Goal: Information Seeking & Learning: Learn about a topic

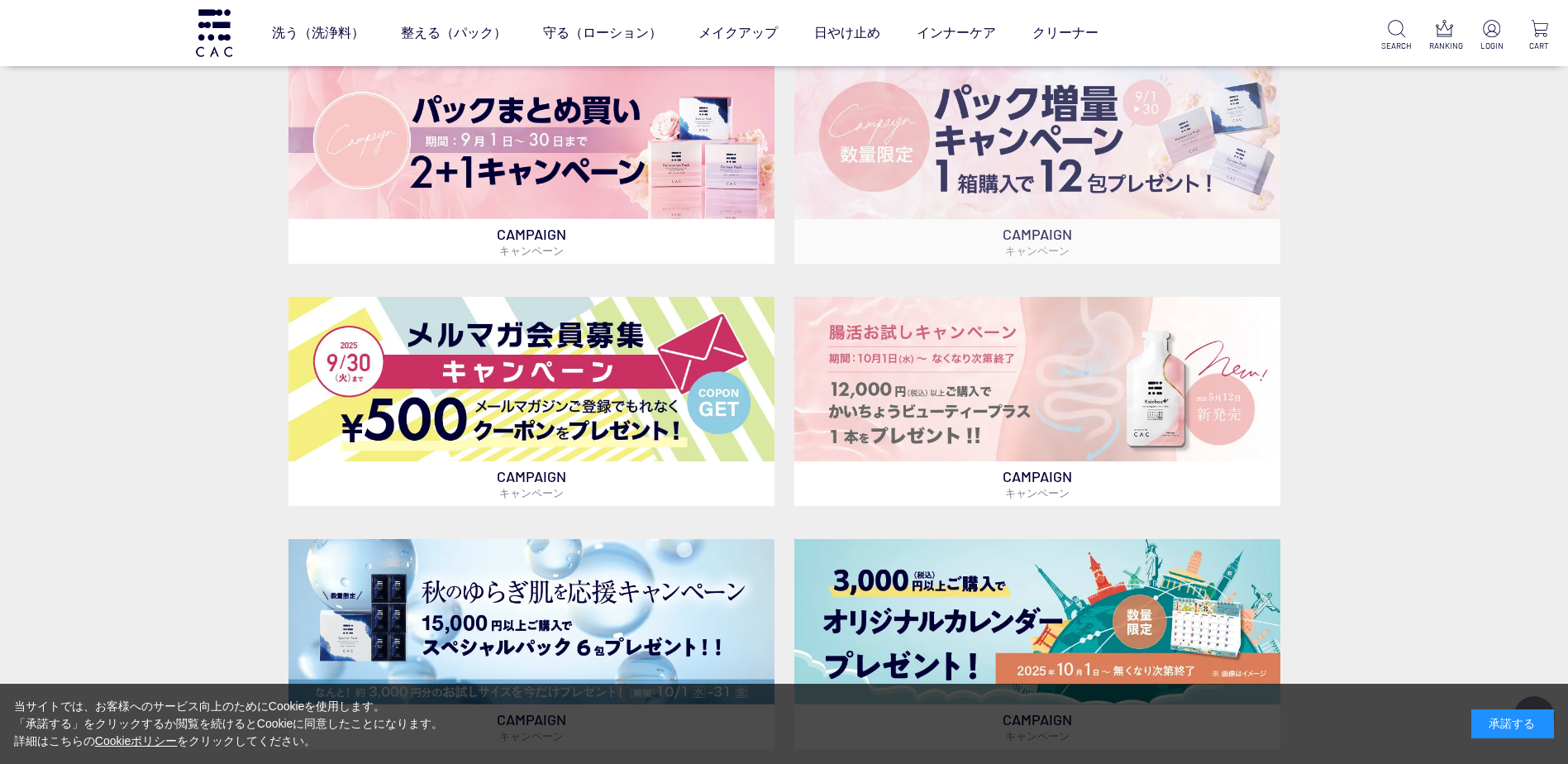
scroll to position [662, 0]
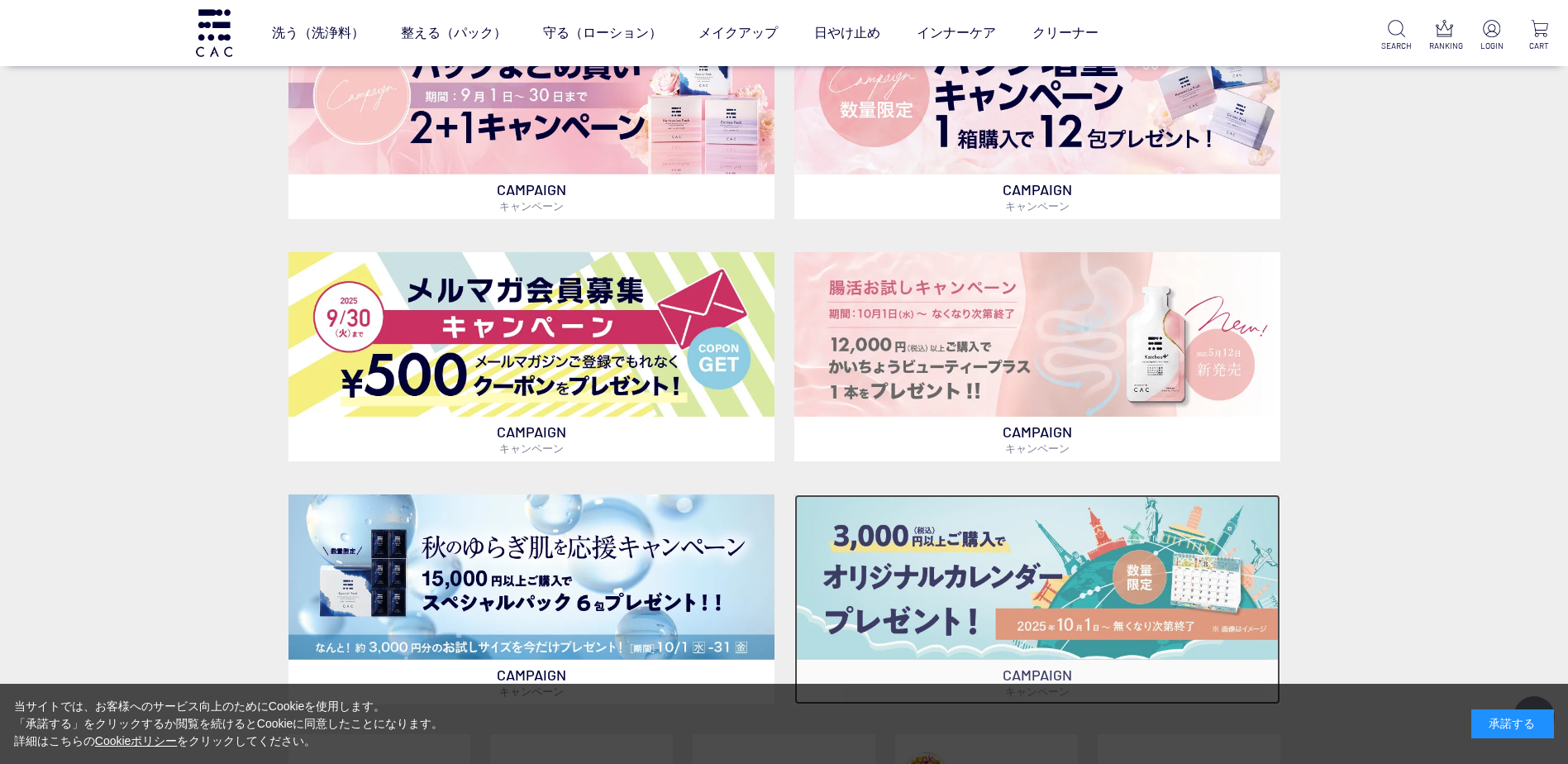
click at [940, 585] on img at bounding box center [1037, 576] width 486 height 165
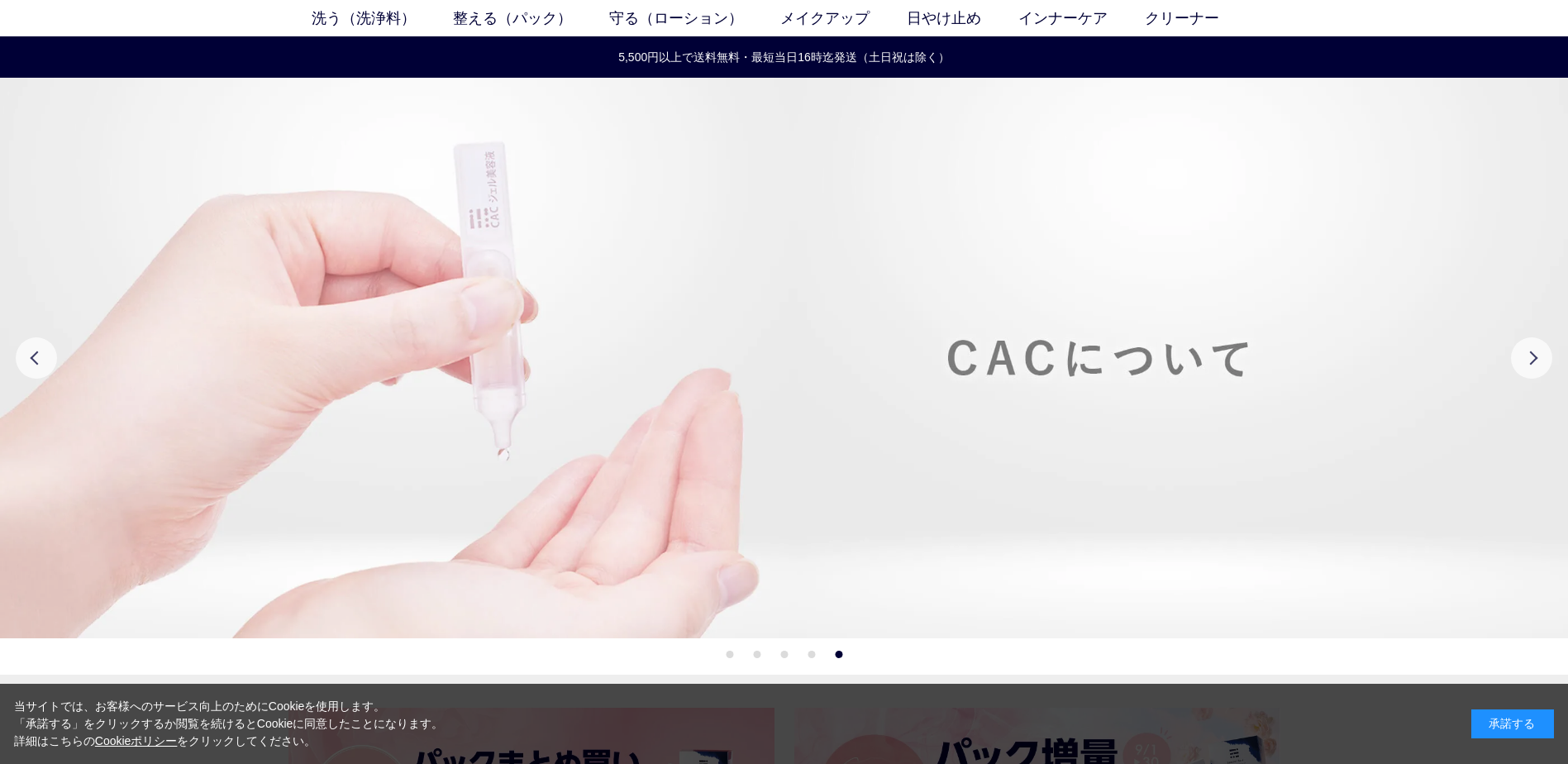
scroll to position [0, 0]
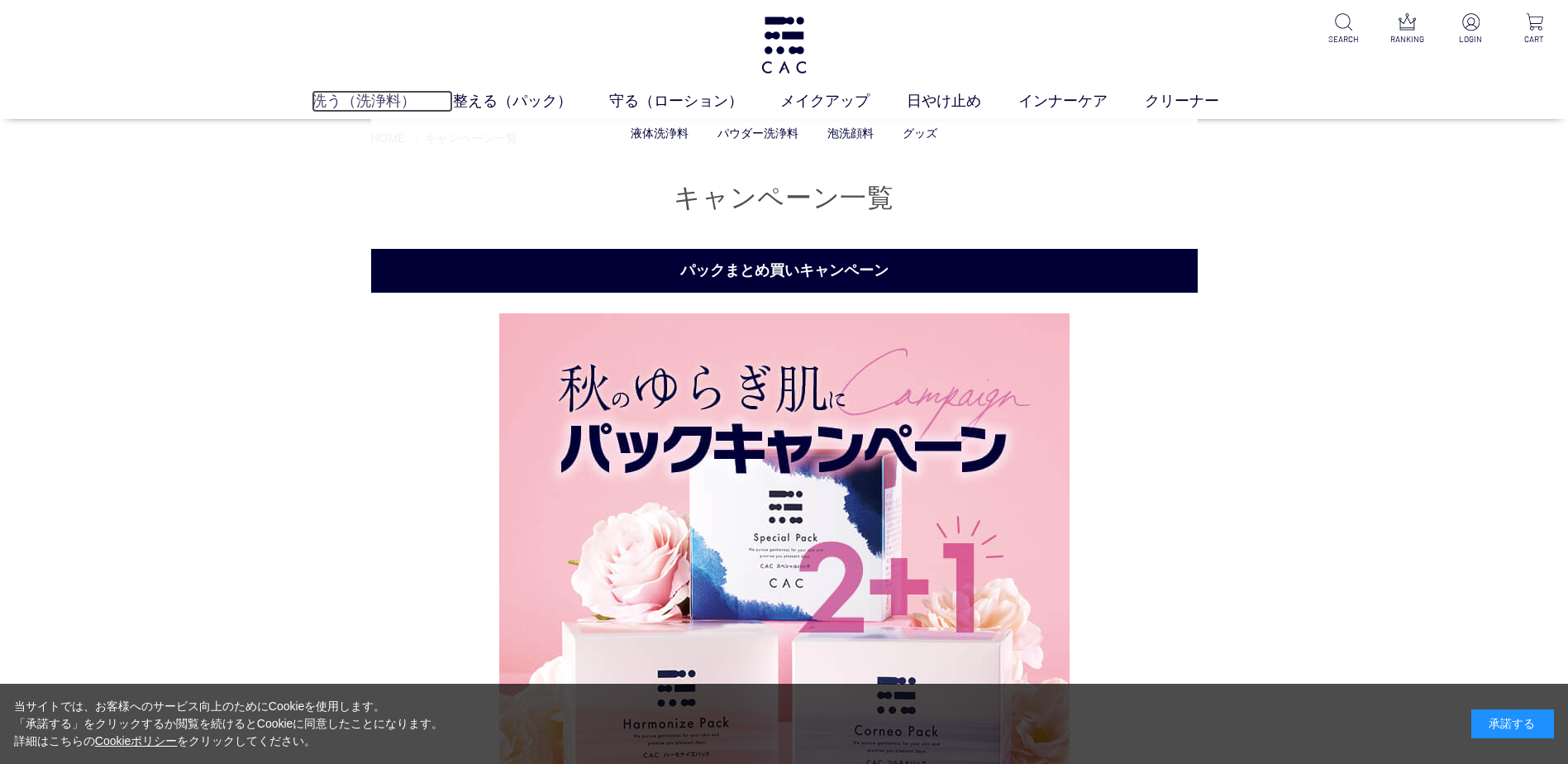
click at [315, 97] on link "洗う（洗浄料）" at bounding box center [382, 101] width 142 height 22
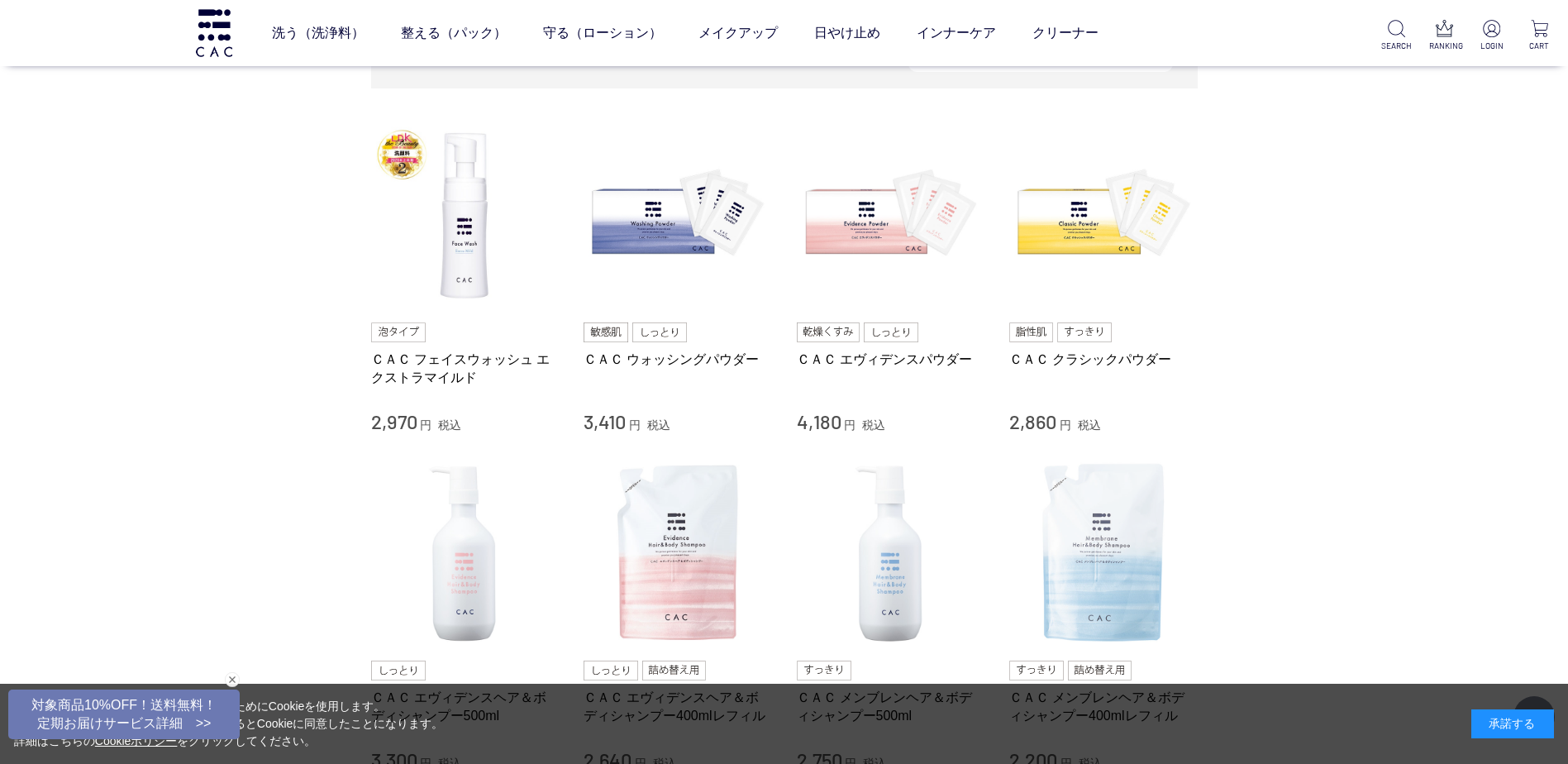
scroll to position [249, 0]
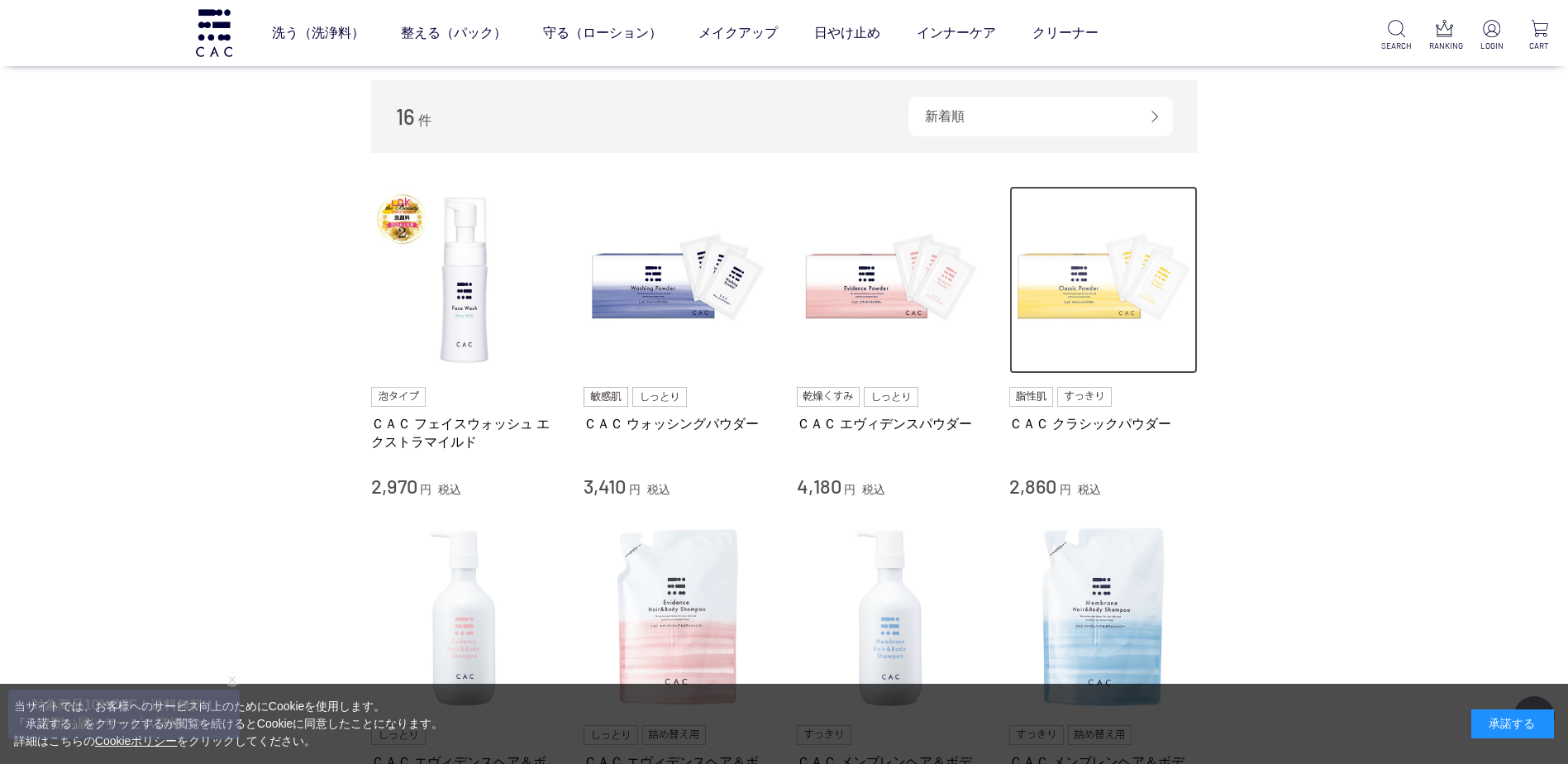
click at [1056, 284] on img at bounding box center [1104, 280] width 189 height 189
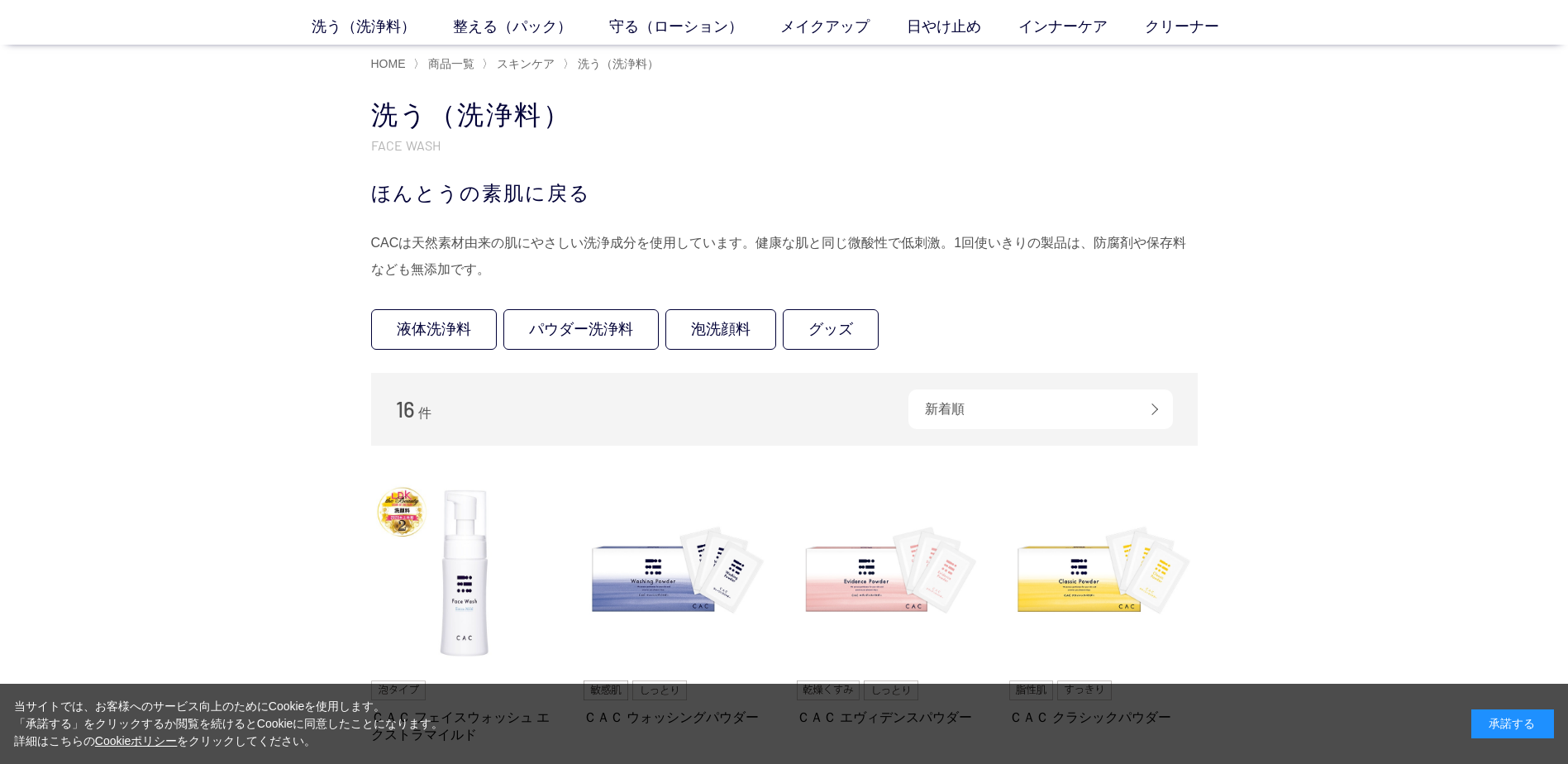
scroll to position [0, 0]
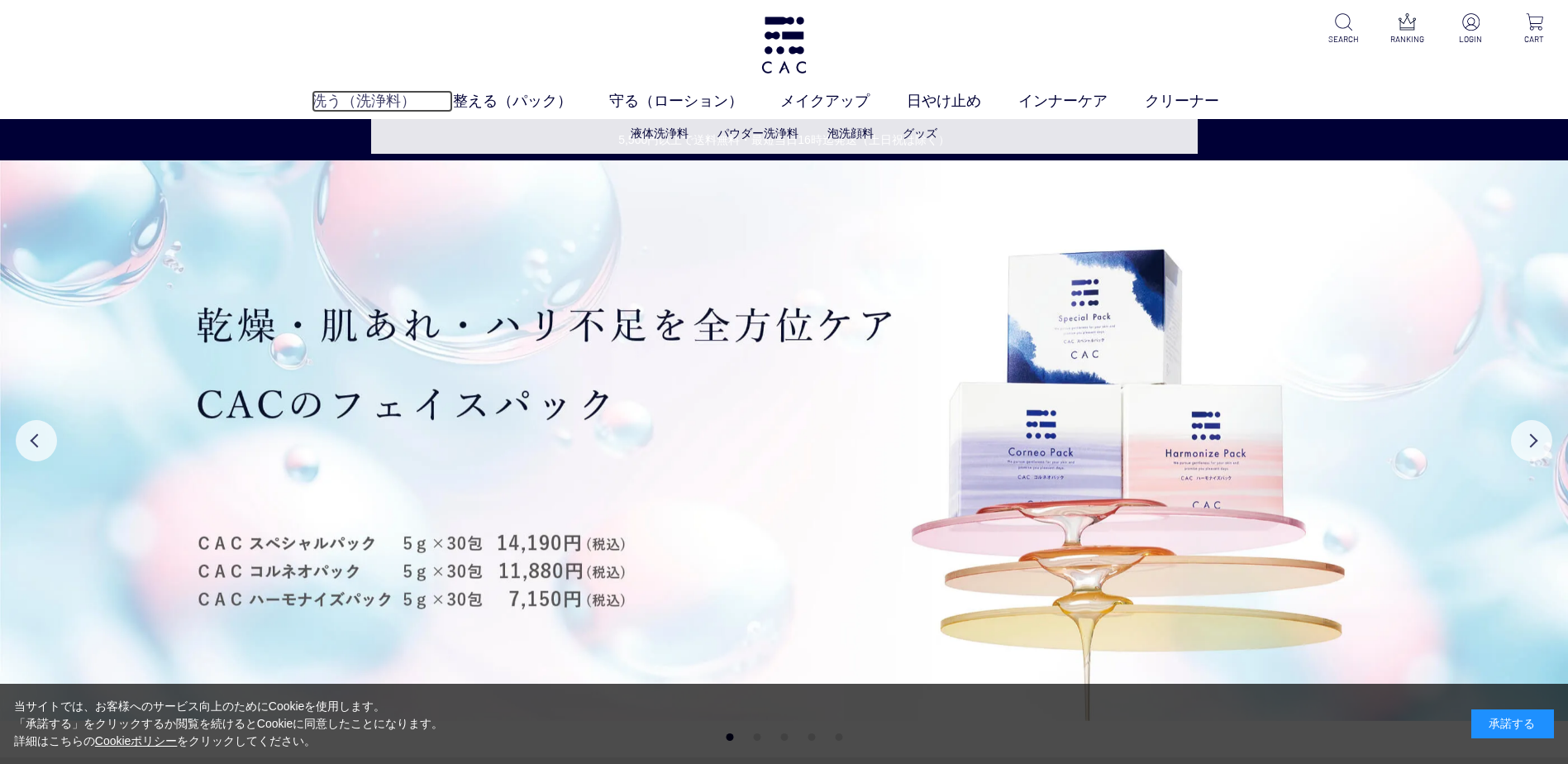
click at [344, 96] on link "洗う（洗浄料）" at bounding box center [382, 101] width 142 height 22
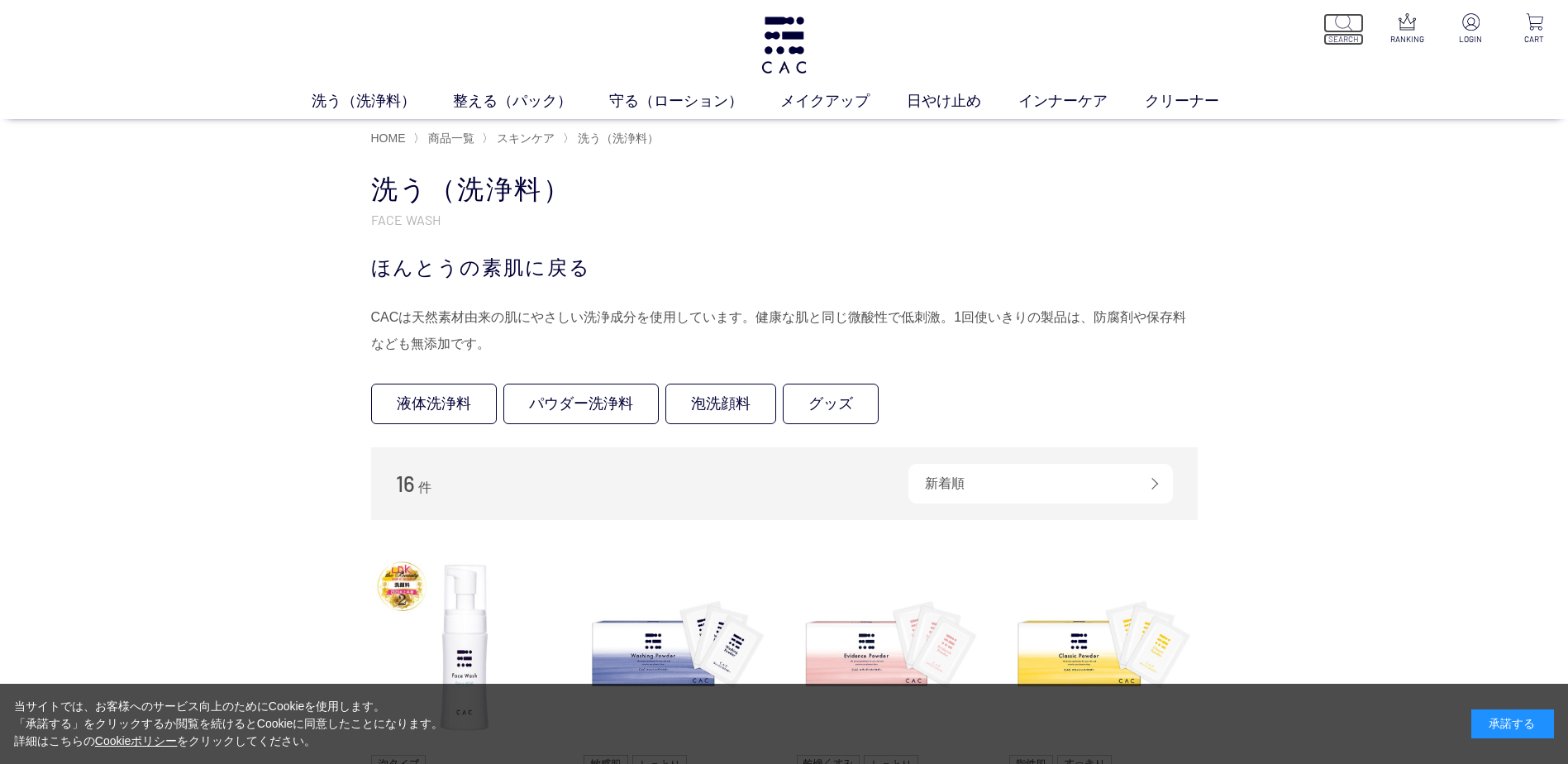
click at [1342, 19] on img at bounding box center [1344, 22] width 17 height 17
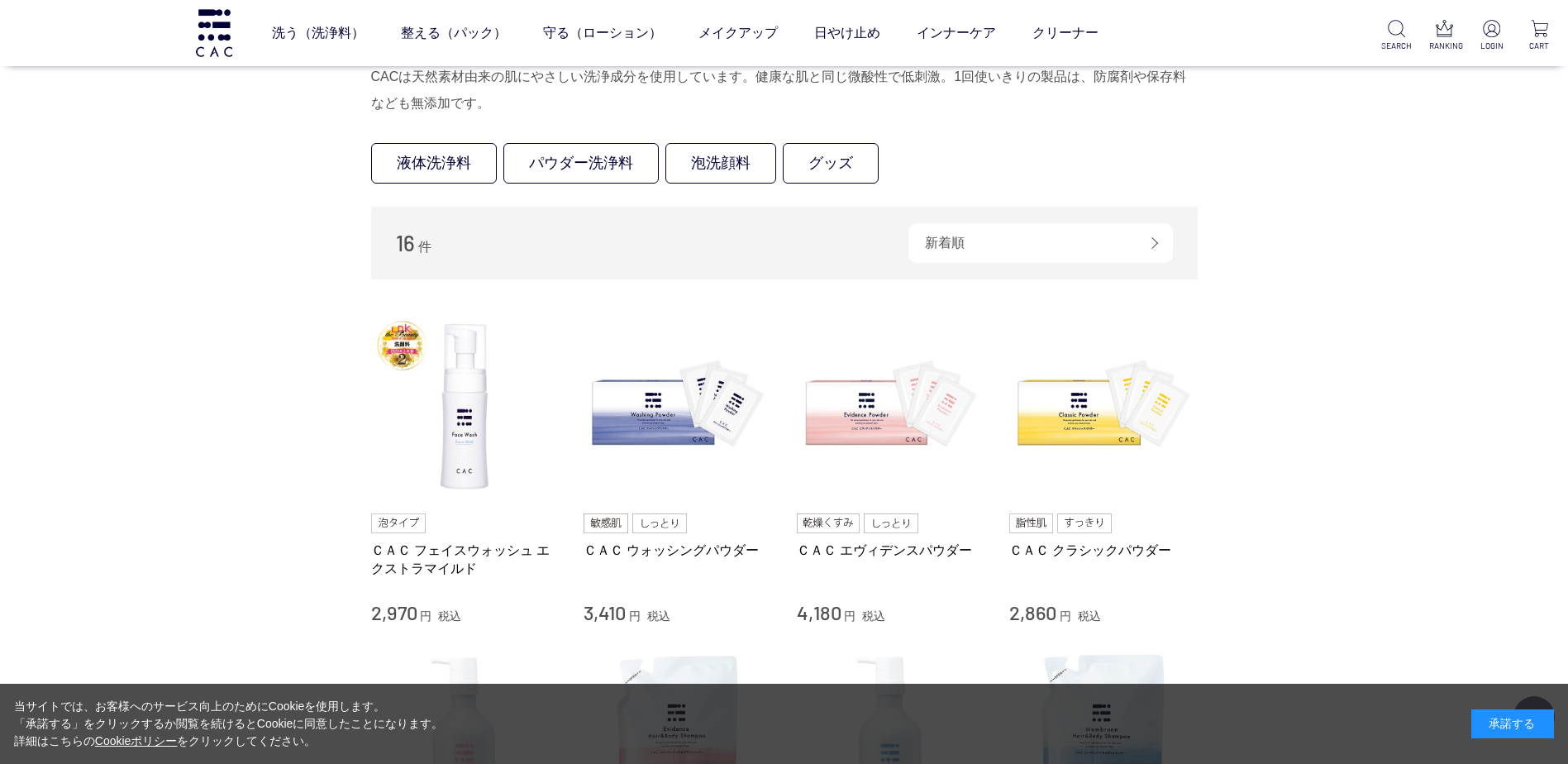
scroll to position [330, 0]
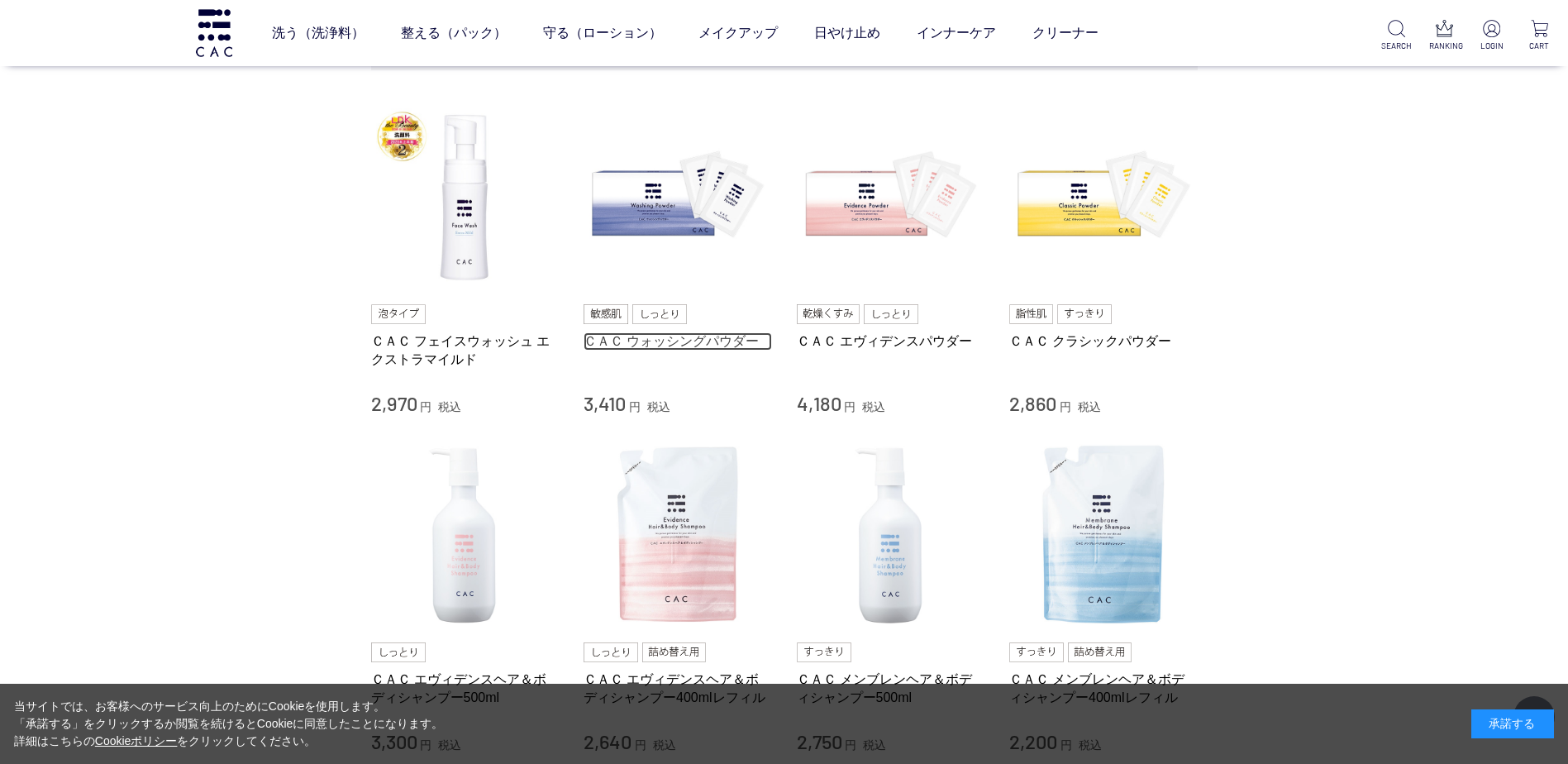
click at [648, 336] on link "ＣＡＣ ウォッシングパウダー" at bounding box center [678, 341] width 189 height 17
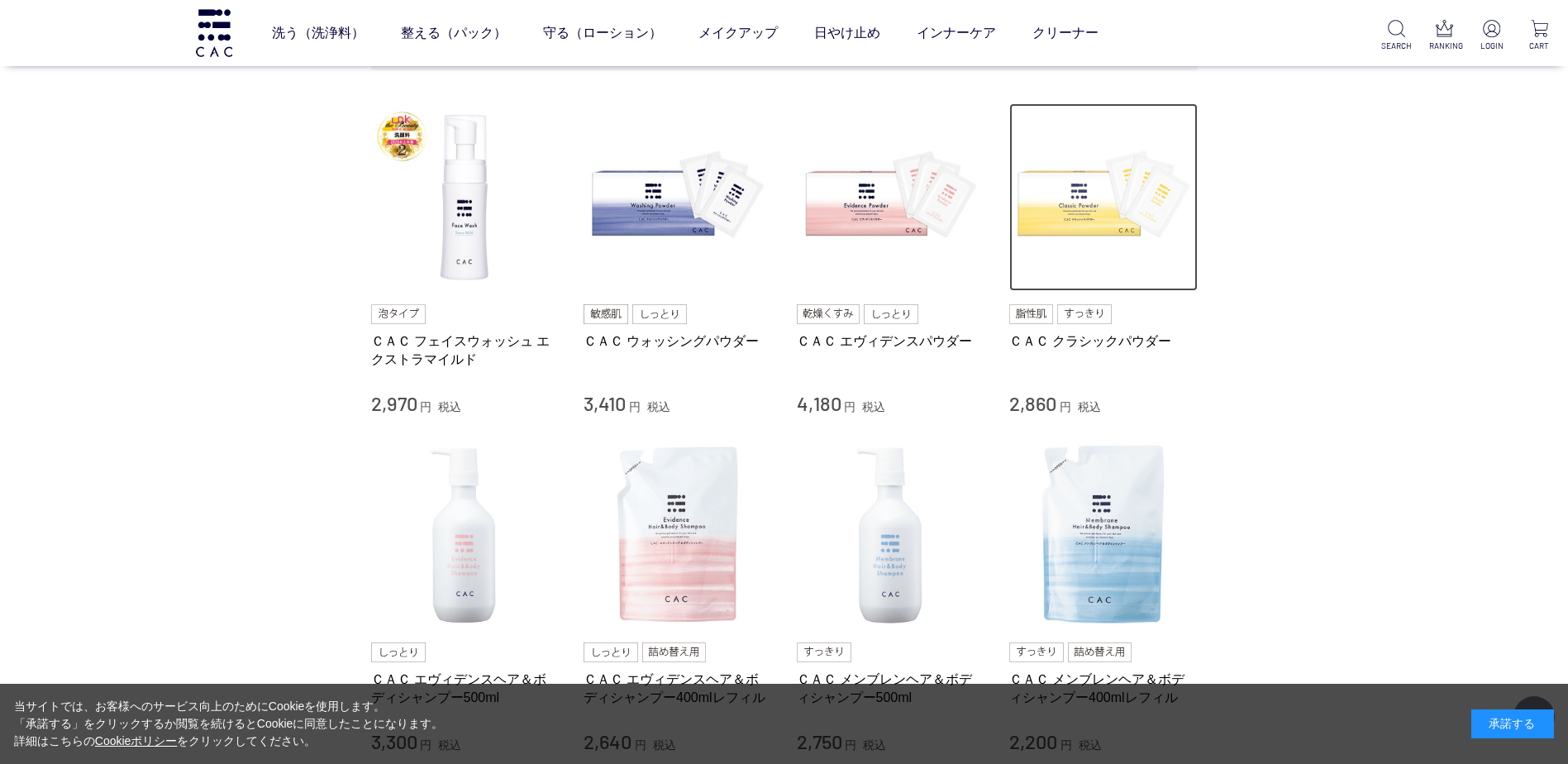
click at [1067, 212] on img at bounding box center [1104, 198] width 189 height 189
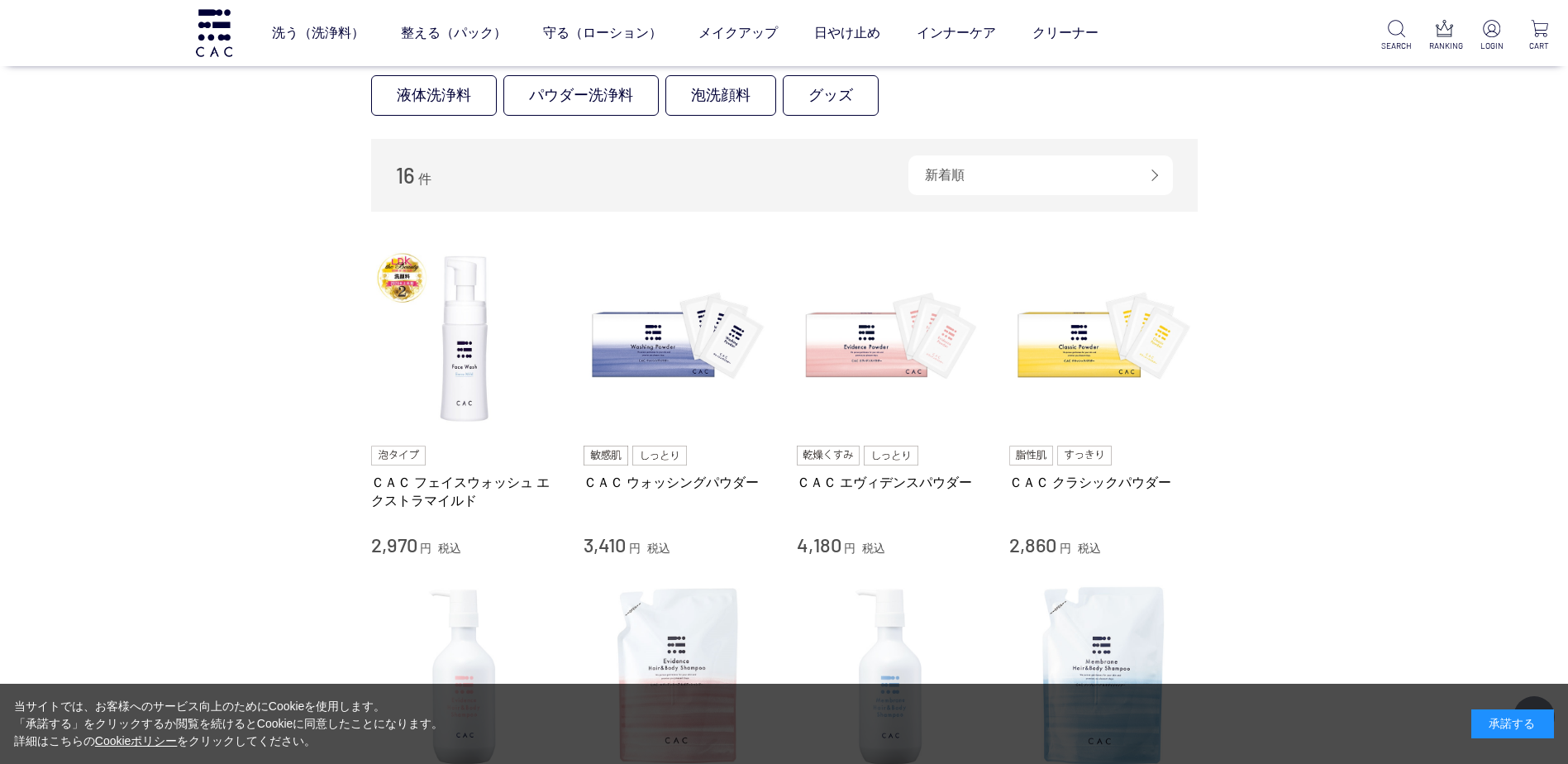
scroll to position [166, 0]
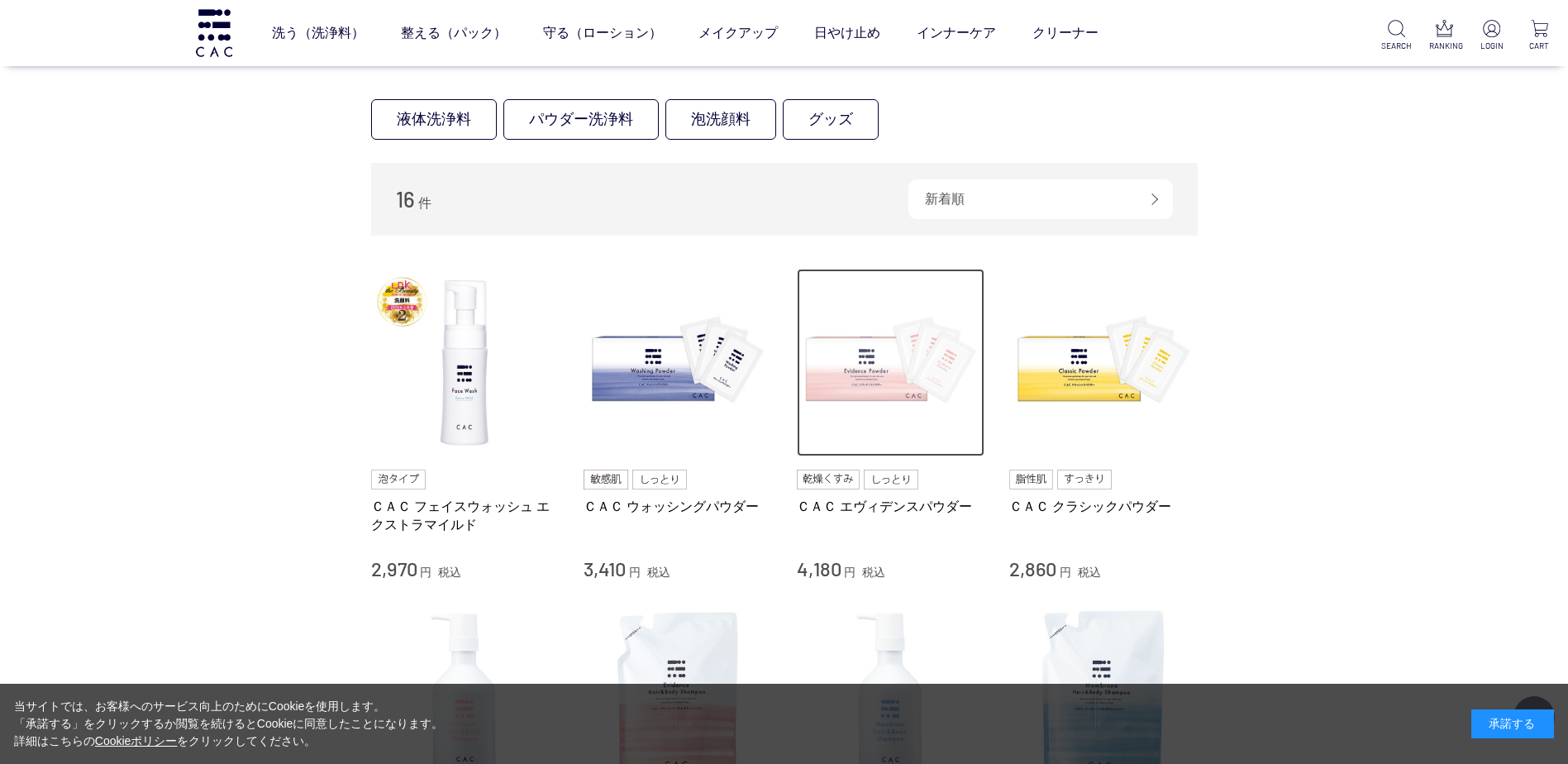
click at [859, 374] on img at bounding box center [892, 363] width 189 height 189
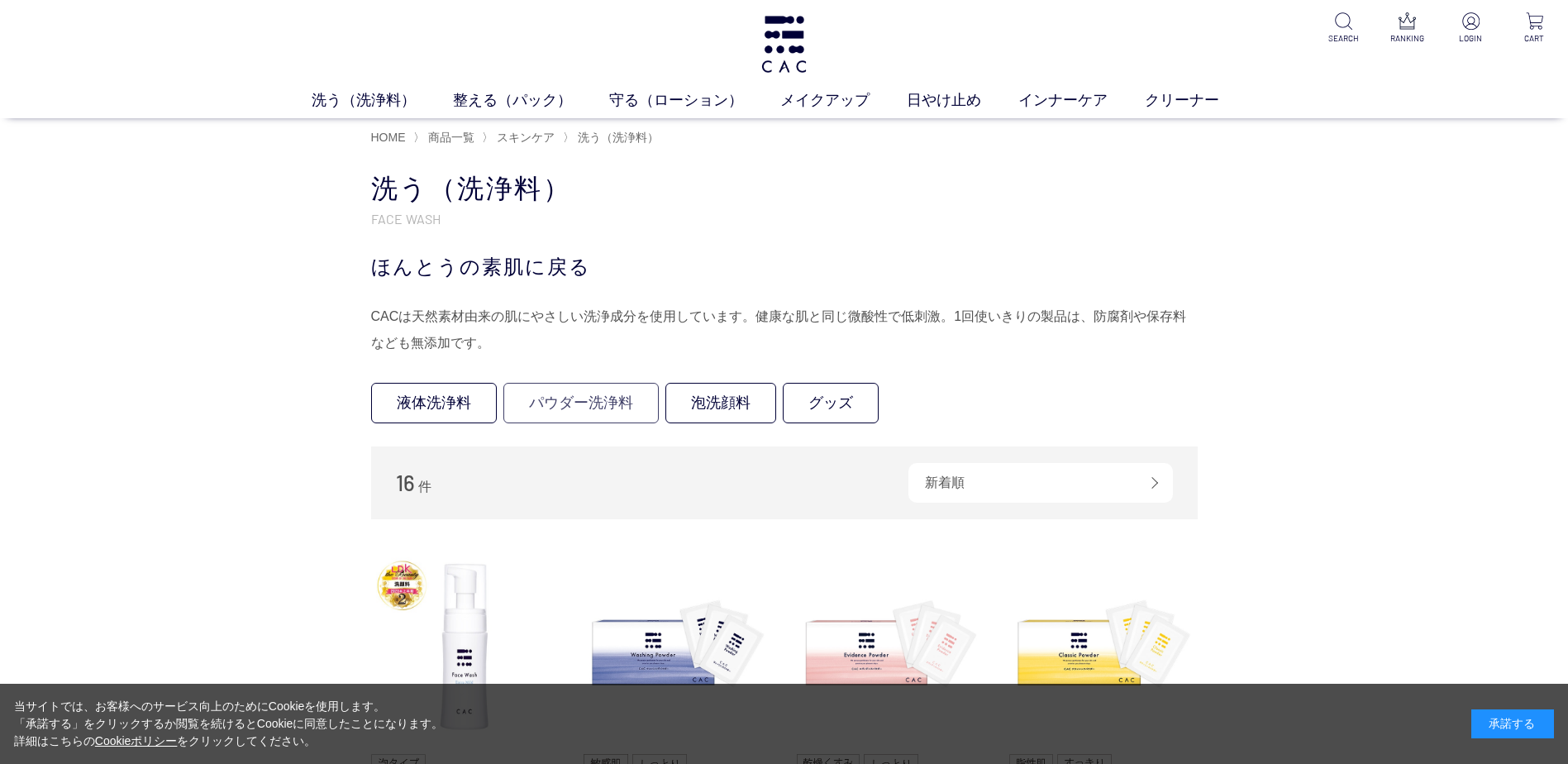
scroll to position [0, 0]
click at [569, 400] on link "パウダー洗浄料" at bounding box center [581, 404] width 155 height 40
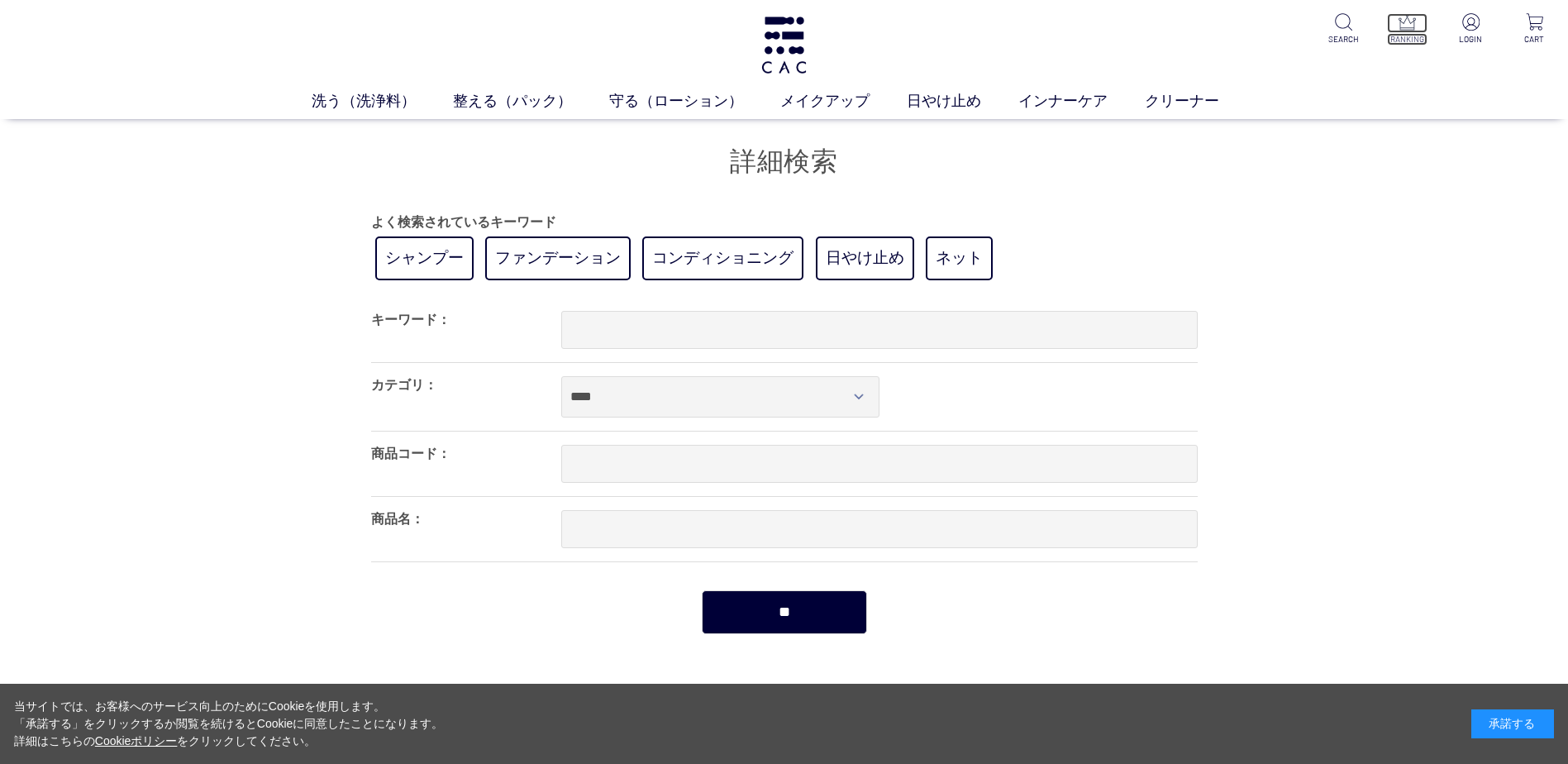
click at [1413, 20] on img at bounding box center [1407, 22] width 17 height 17
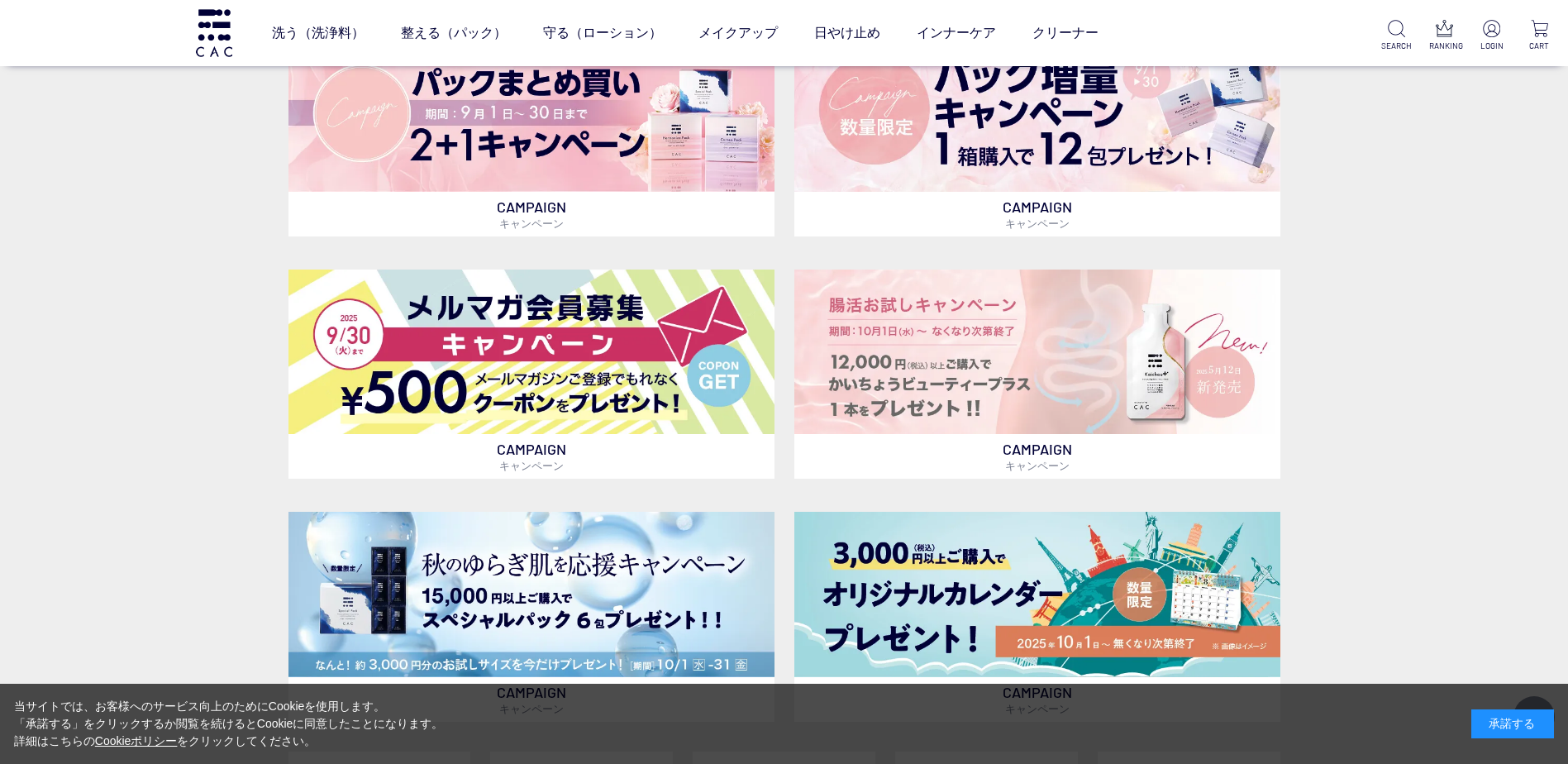
scroll to position [643, 0]
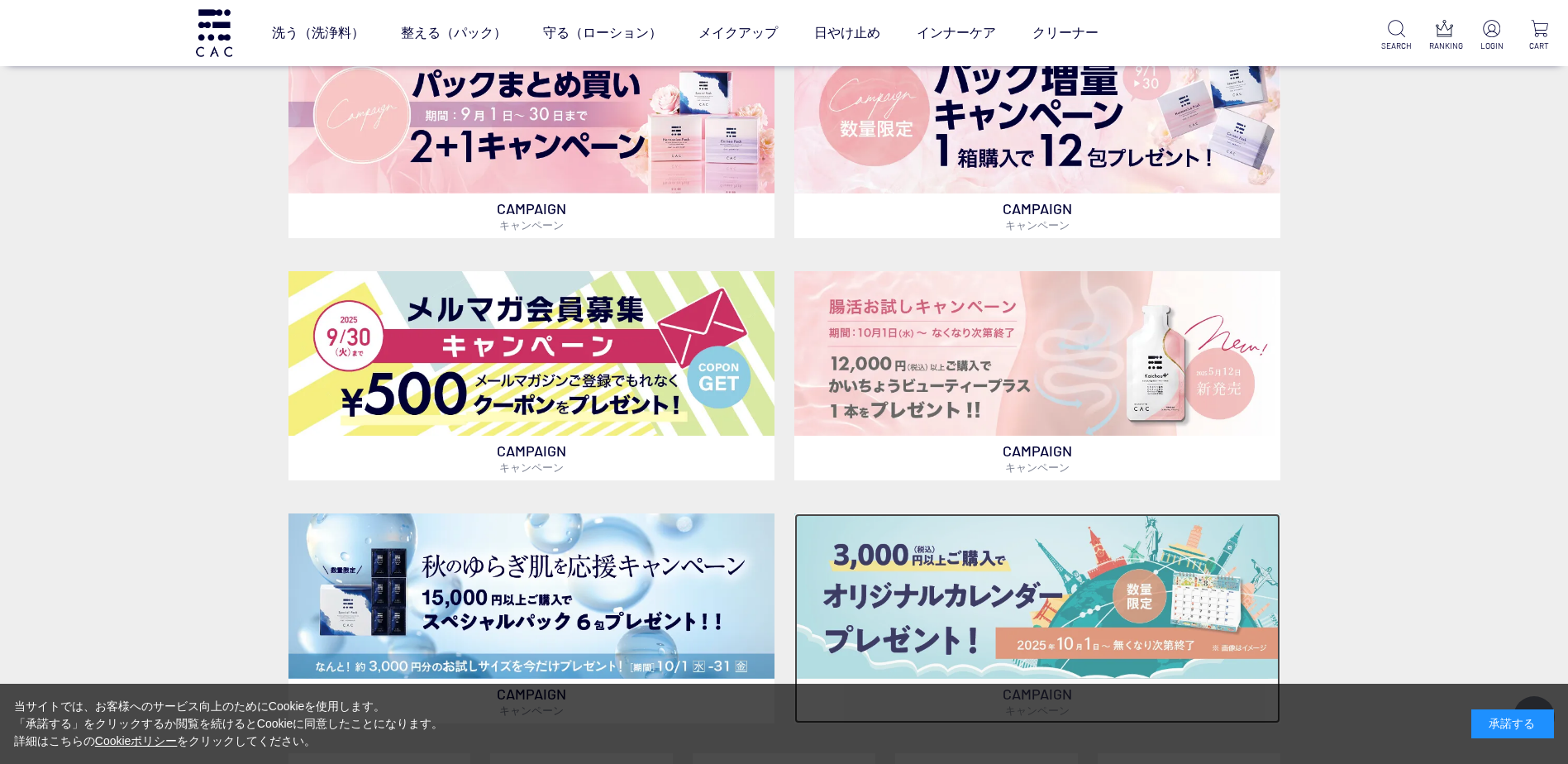
click at [966, 558] on img at bounding box center [1037, 595] width 486 height 165
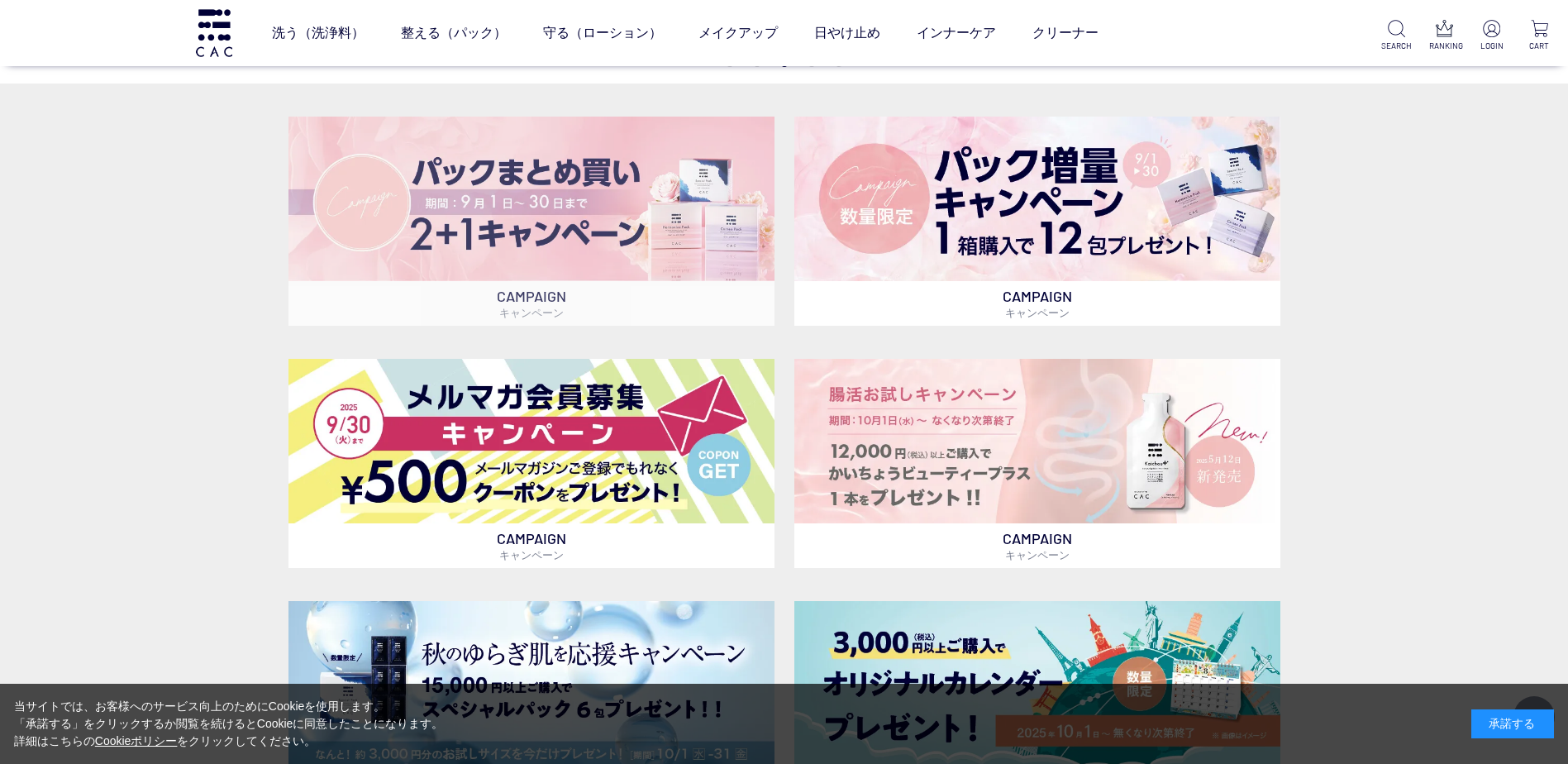
scroll to position [496, 0]
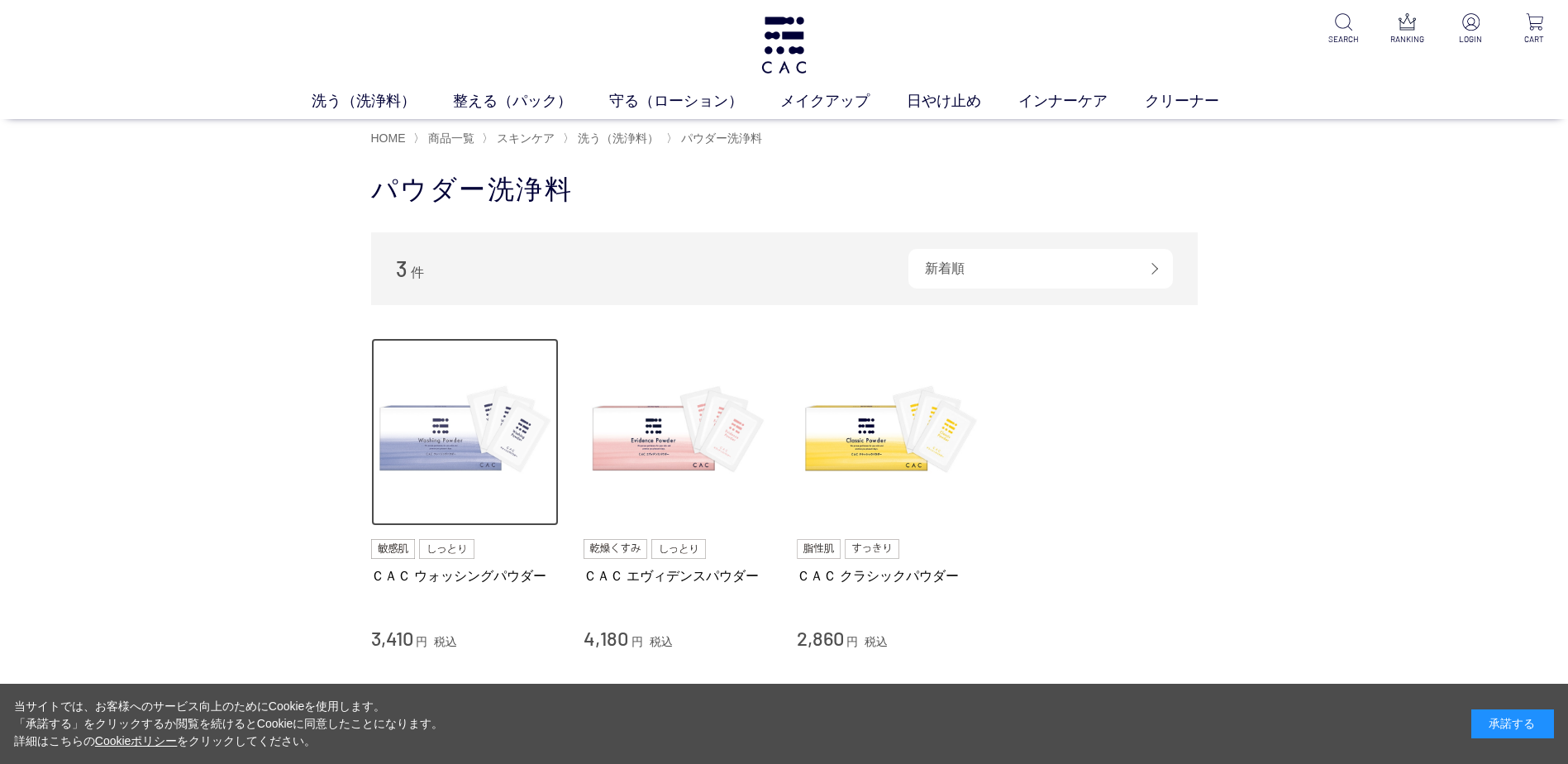
click at [444, 443] on img at bounding box center [465, 433] width 189 height 189
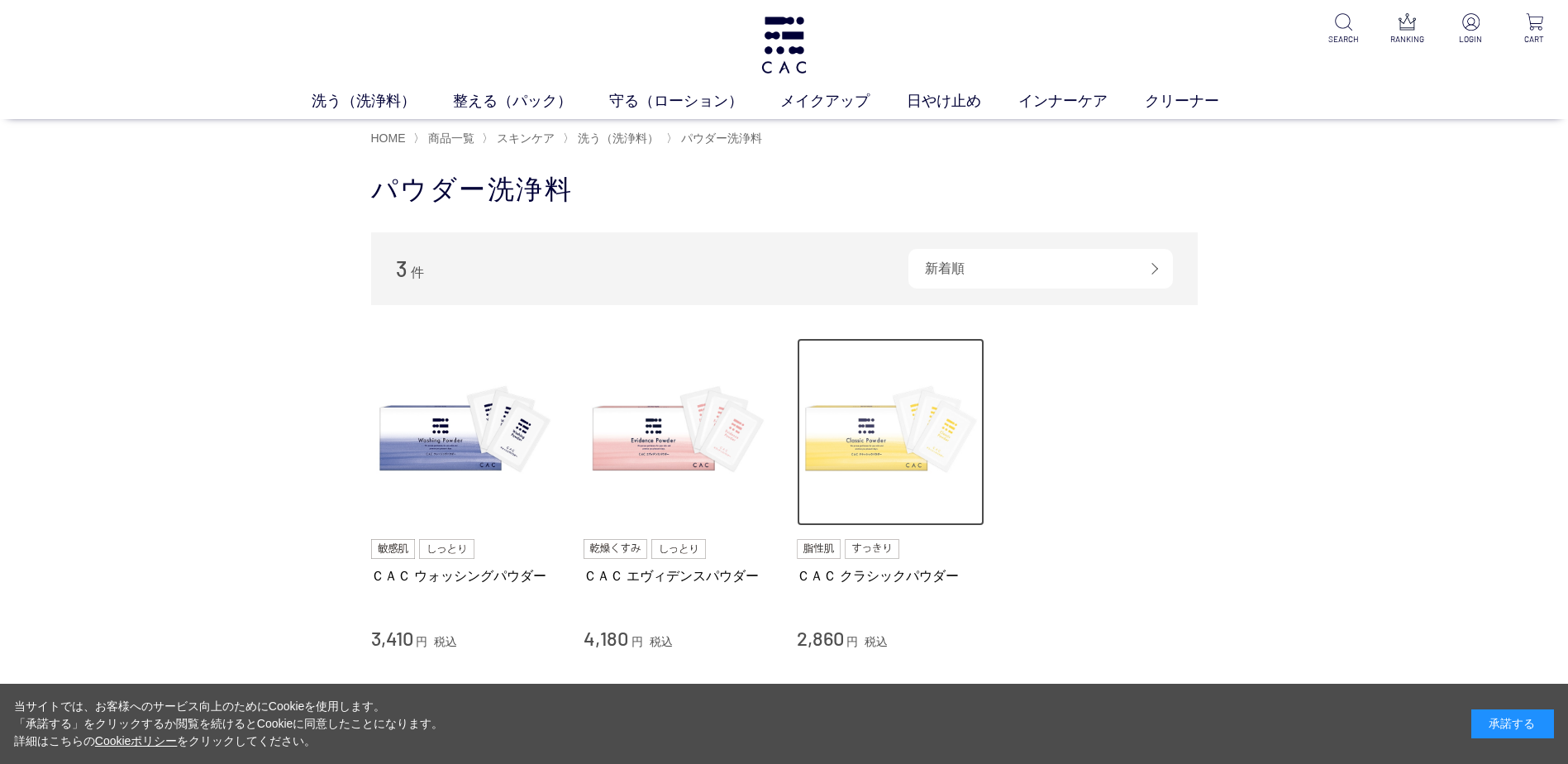
click at [855, 441] on img at bounding box center [892, 433] width 189 height 189
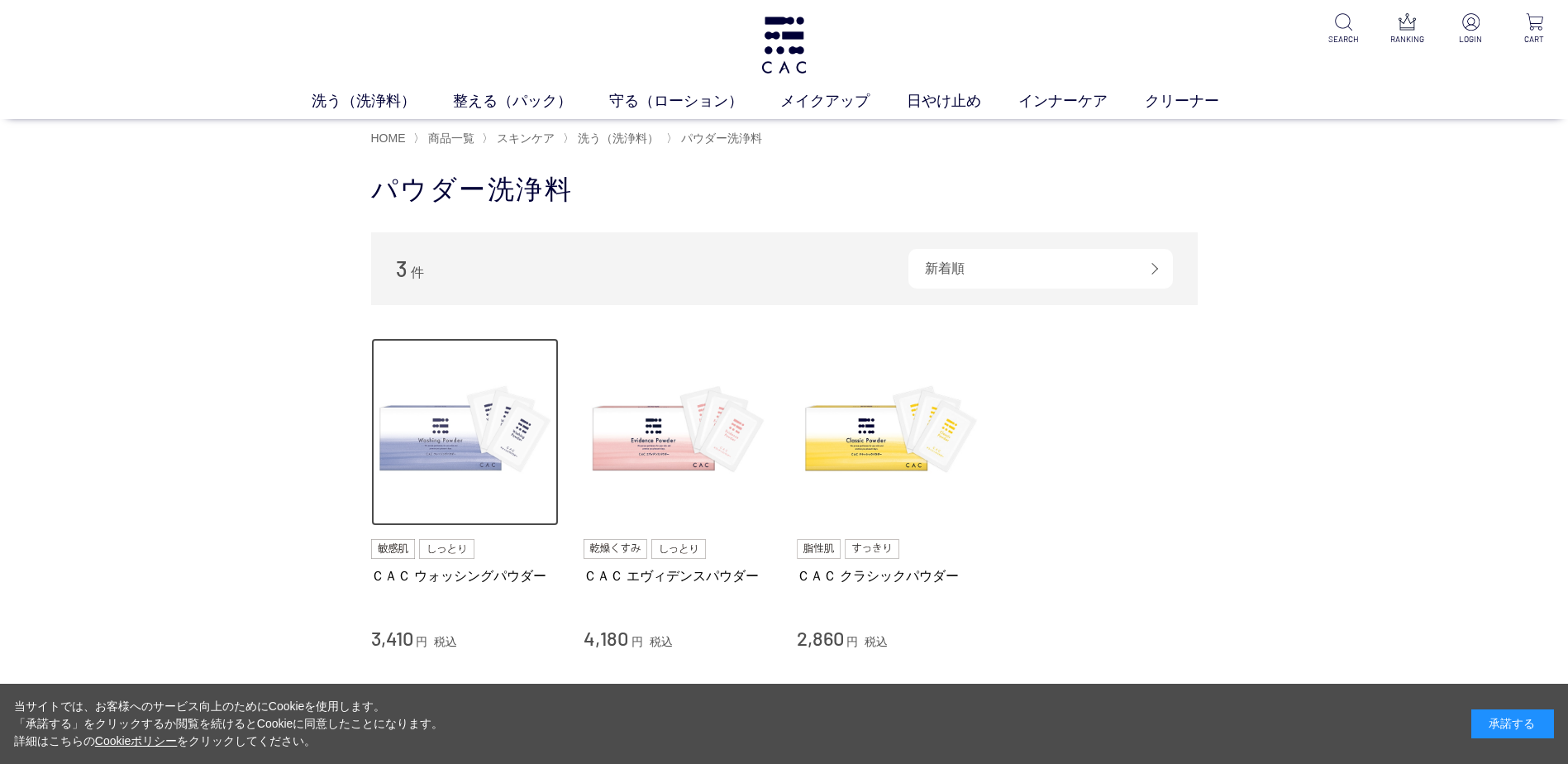
click at [428, 437] on img at bounding box center [465, 433] width 189 height 189
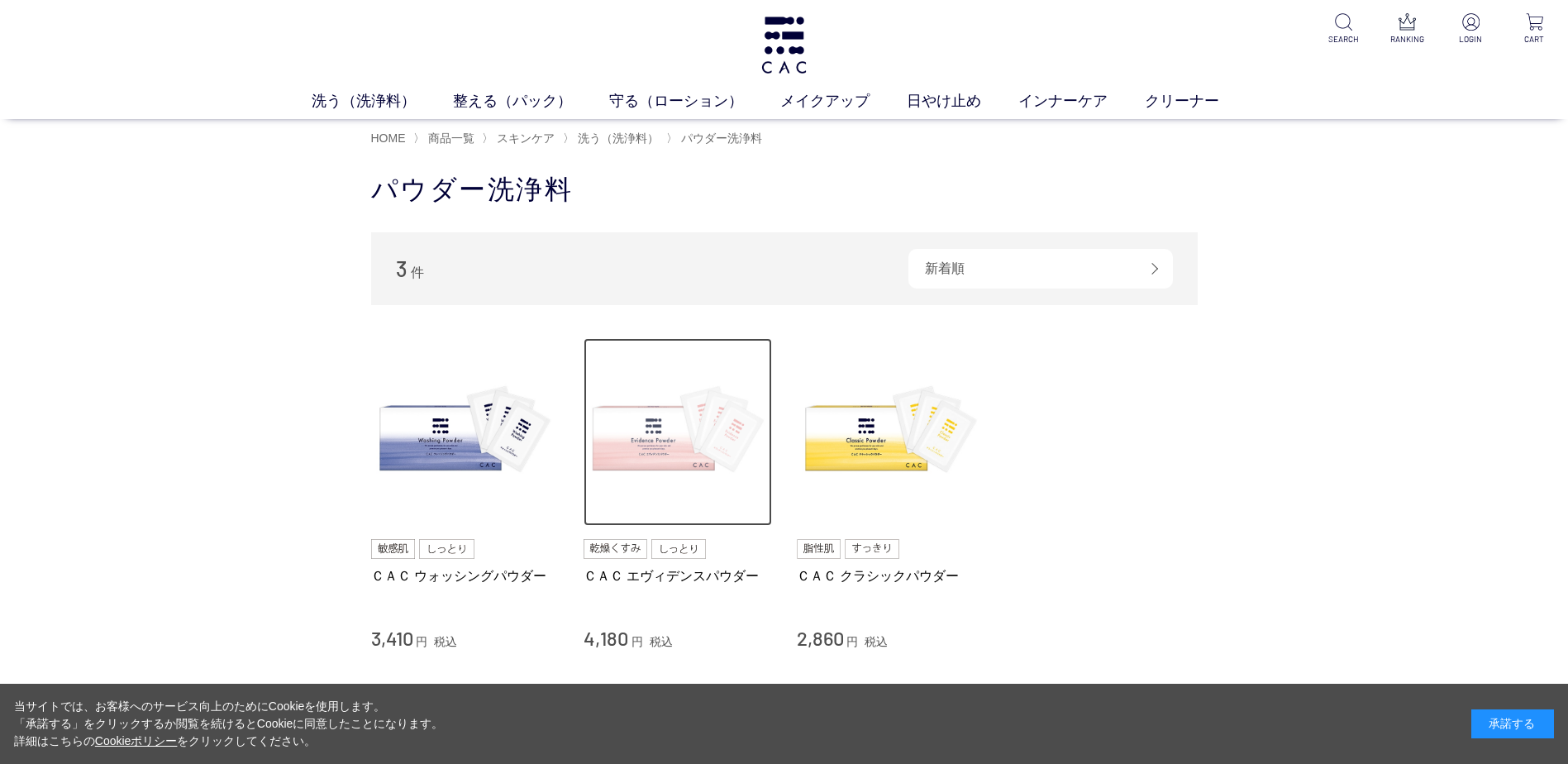
click at [651, 447] on img at bounding box center [678, 433] width 189 height 189
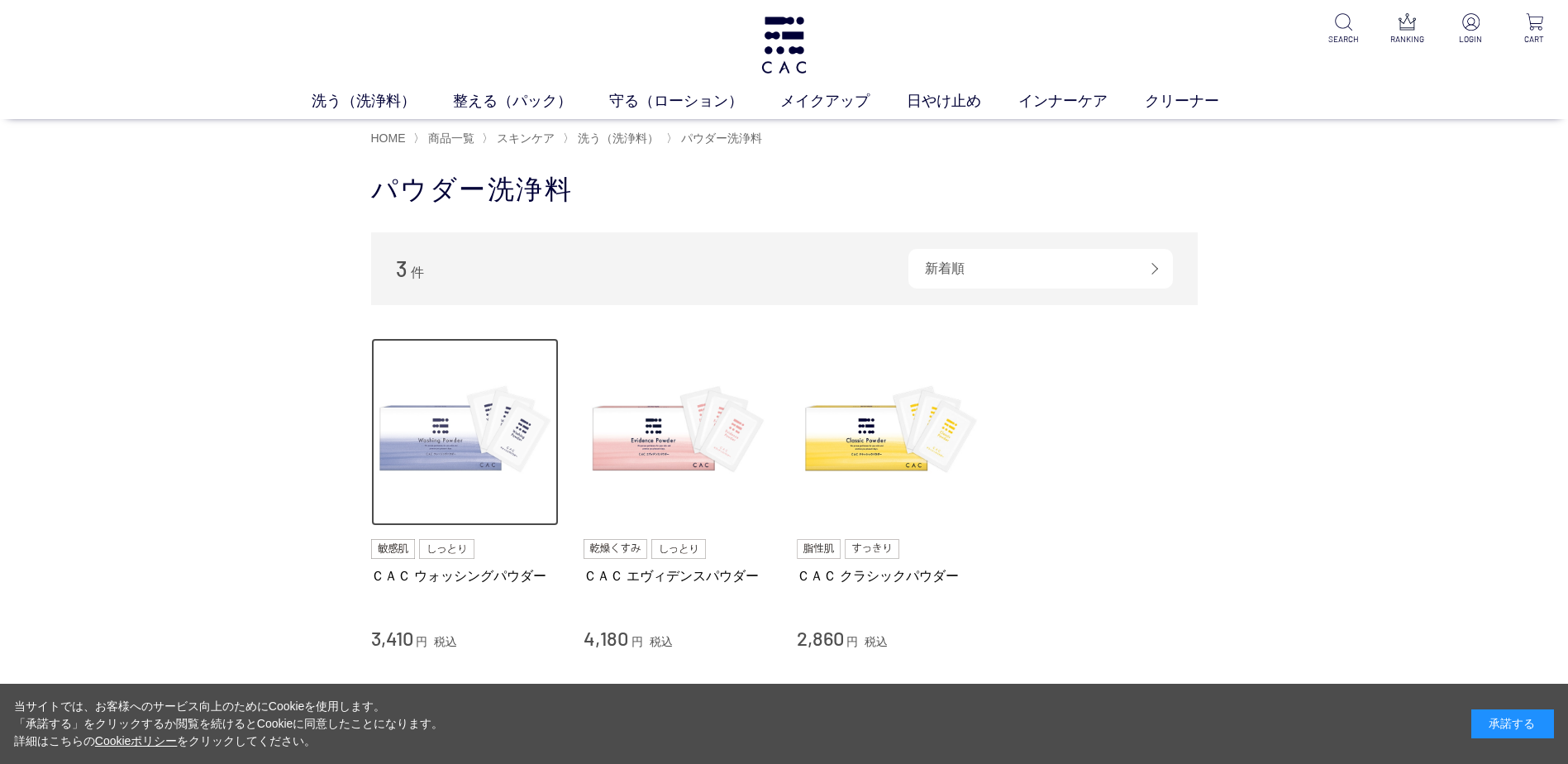
click at [465, 427] on img at bounding box center [465, 433] width 189 height 189
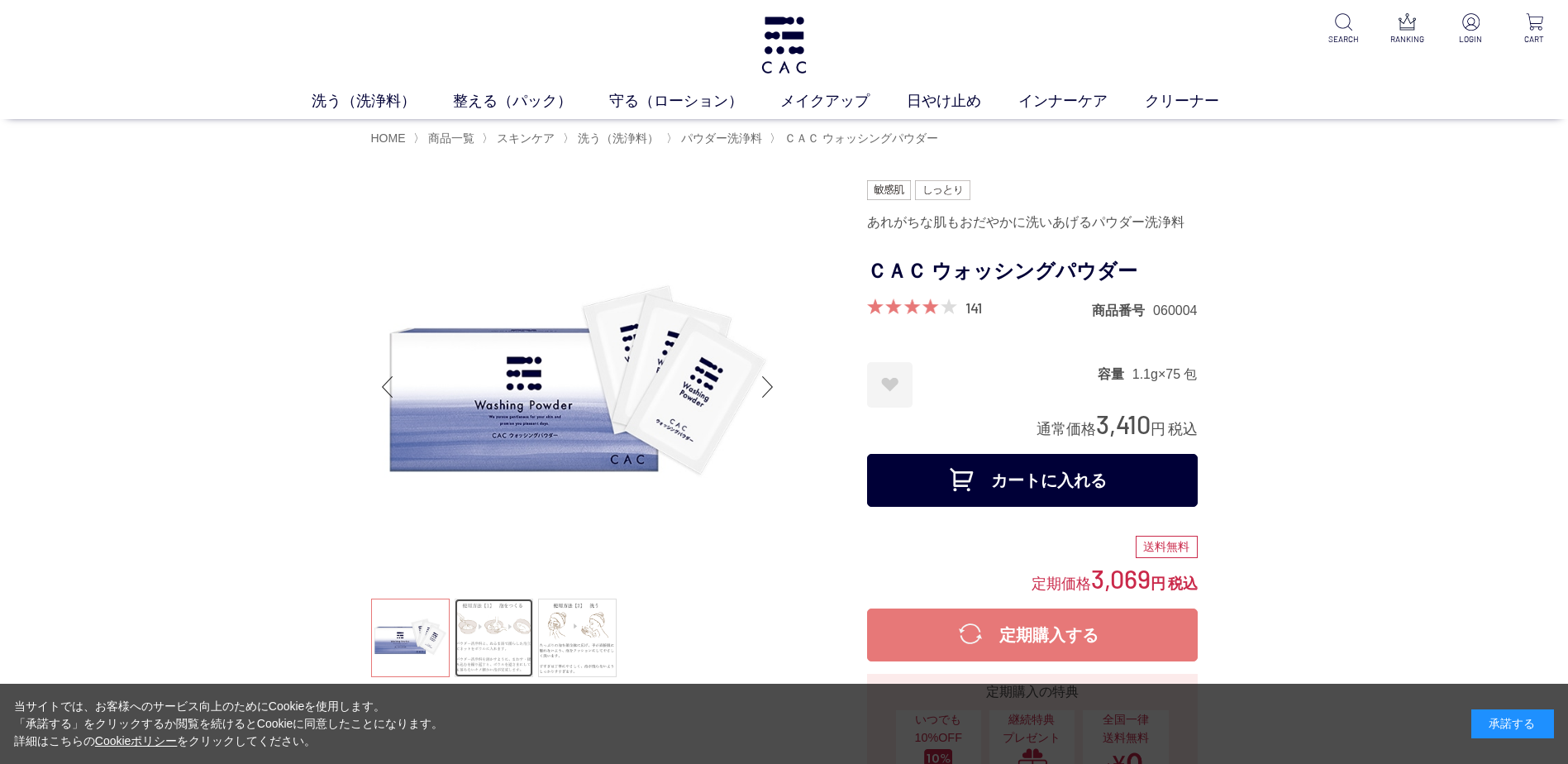
click at [504, 635] on link at bounding box center [494, 638] width 79 height 79
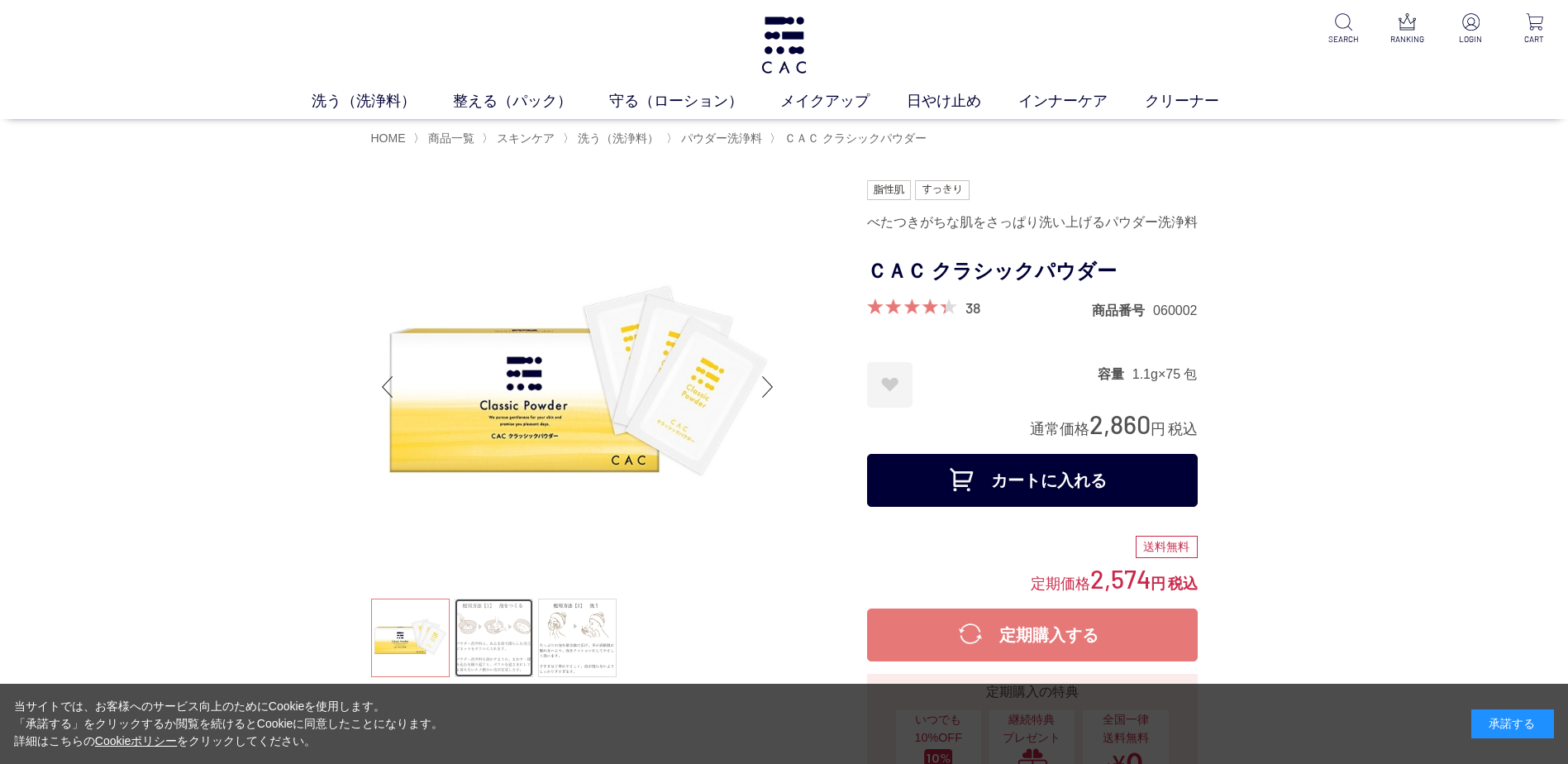
click at [492, 645] on link at bounding box center [494, 638] width 79 height 79
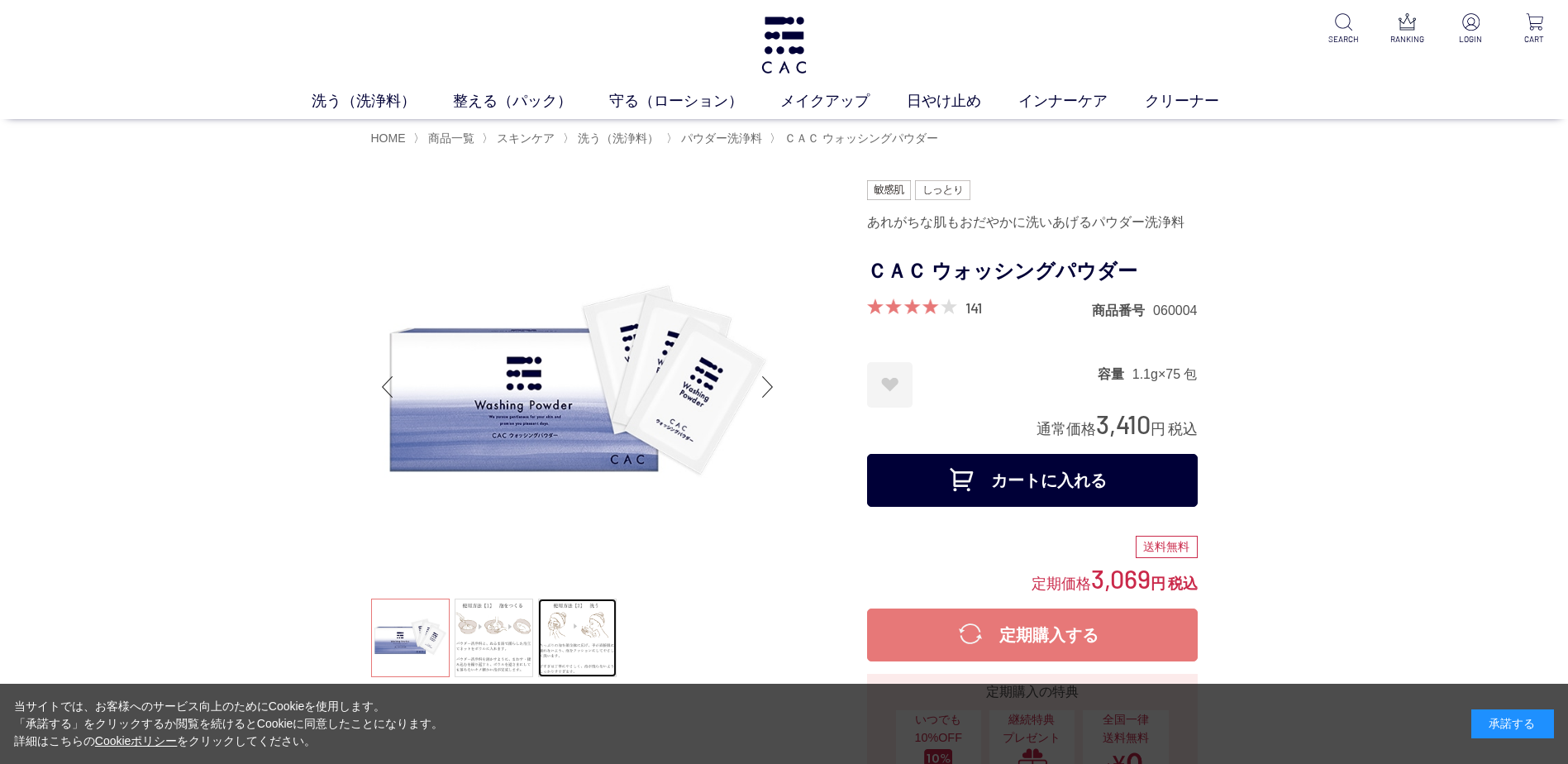
click at [575, 633] on link at bounding box center [578, 638] width 79 height 79
click at [488, 98] on link "整える（パック）" at bounding box center [531, 101] width 156 height 22
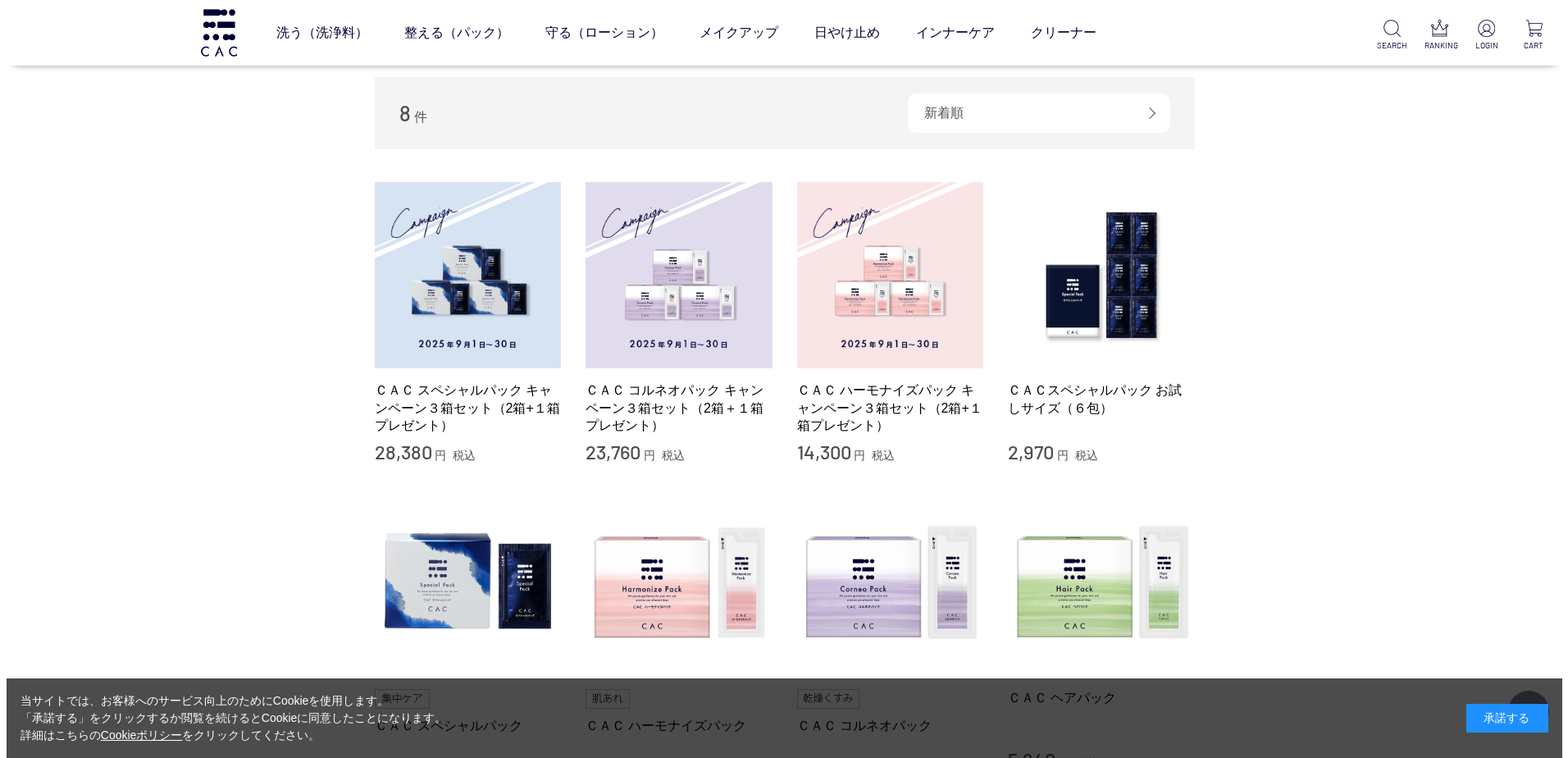
scroll to position [247, 0]
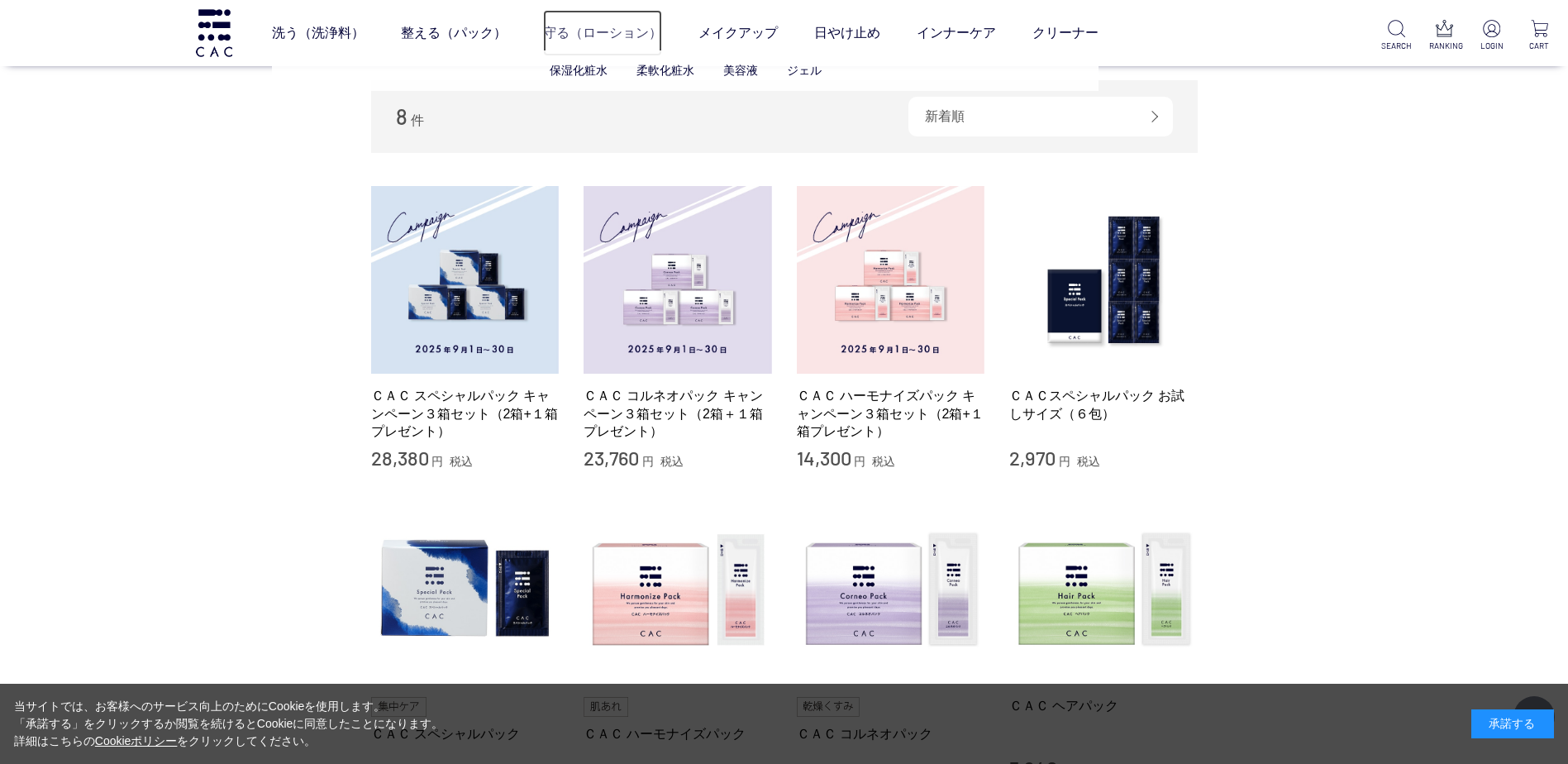
click at [608, 29] on link "守る（ローション）" at bounding box center [603, 33] width 119 height 46
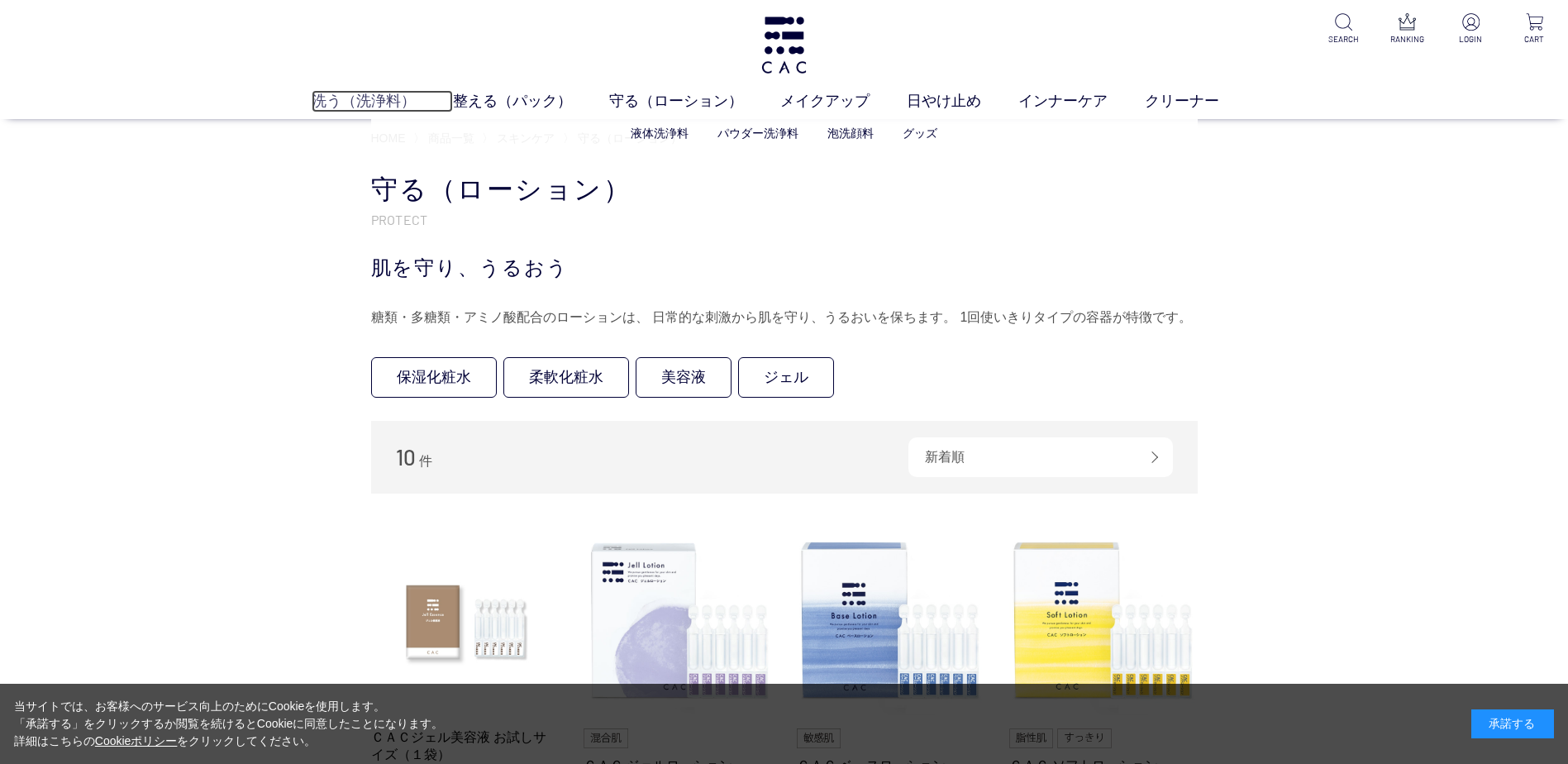
click at [379, 99] on link "洗う（洗浄料）" at bounding box center [382, 101] width 142 height 22
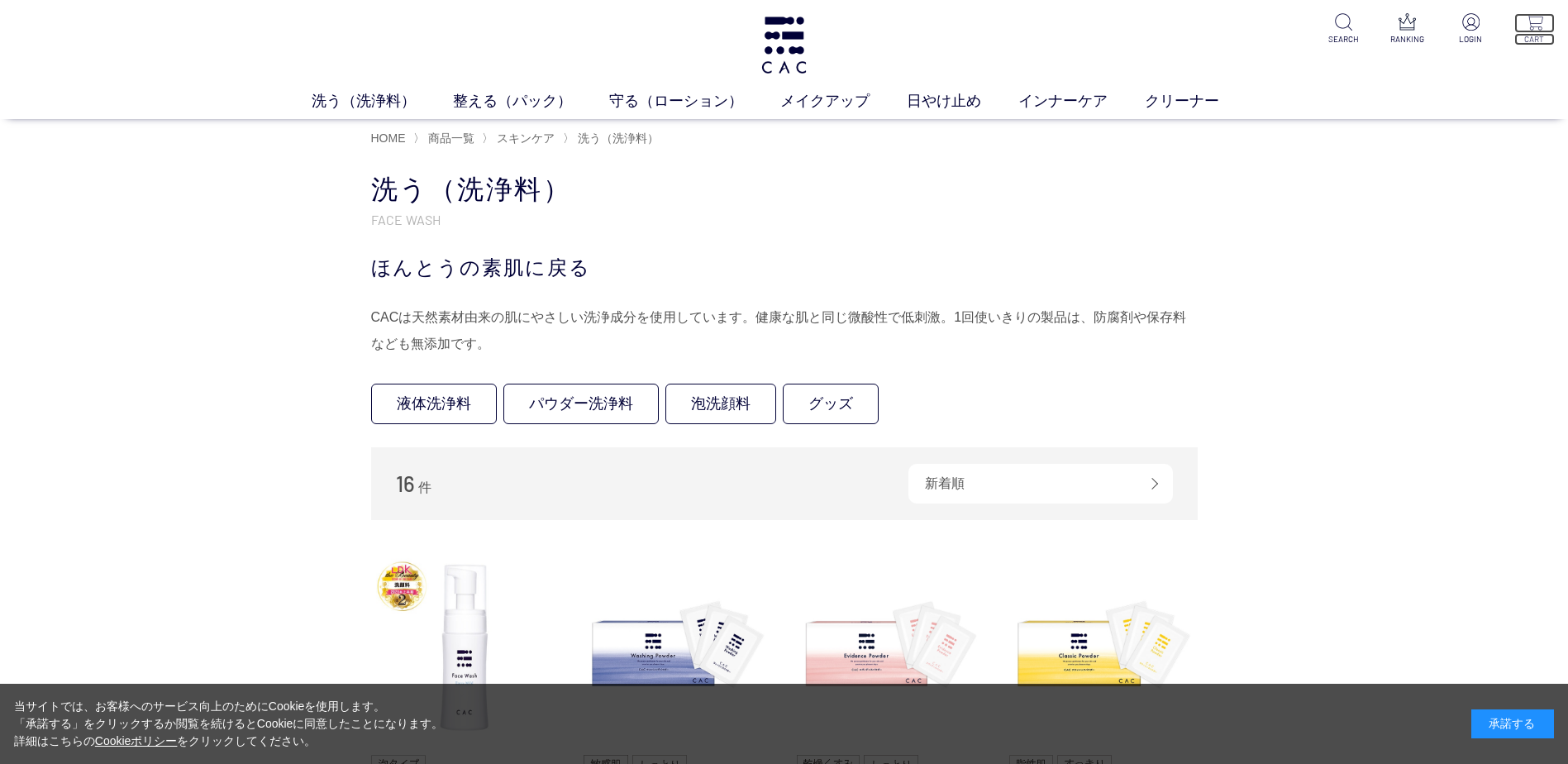
click at [1529, 30] on img at bounding box center [1535, 22] width 17 height 17
click at [1404, 21] on img at bounding box center [1407, 22] width 17 height 17
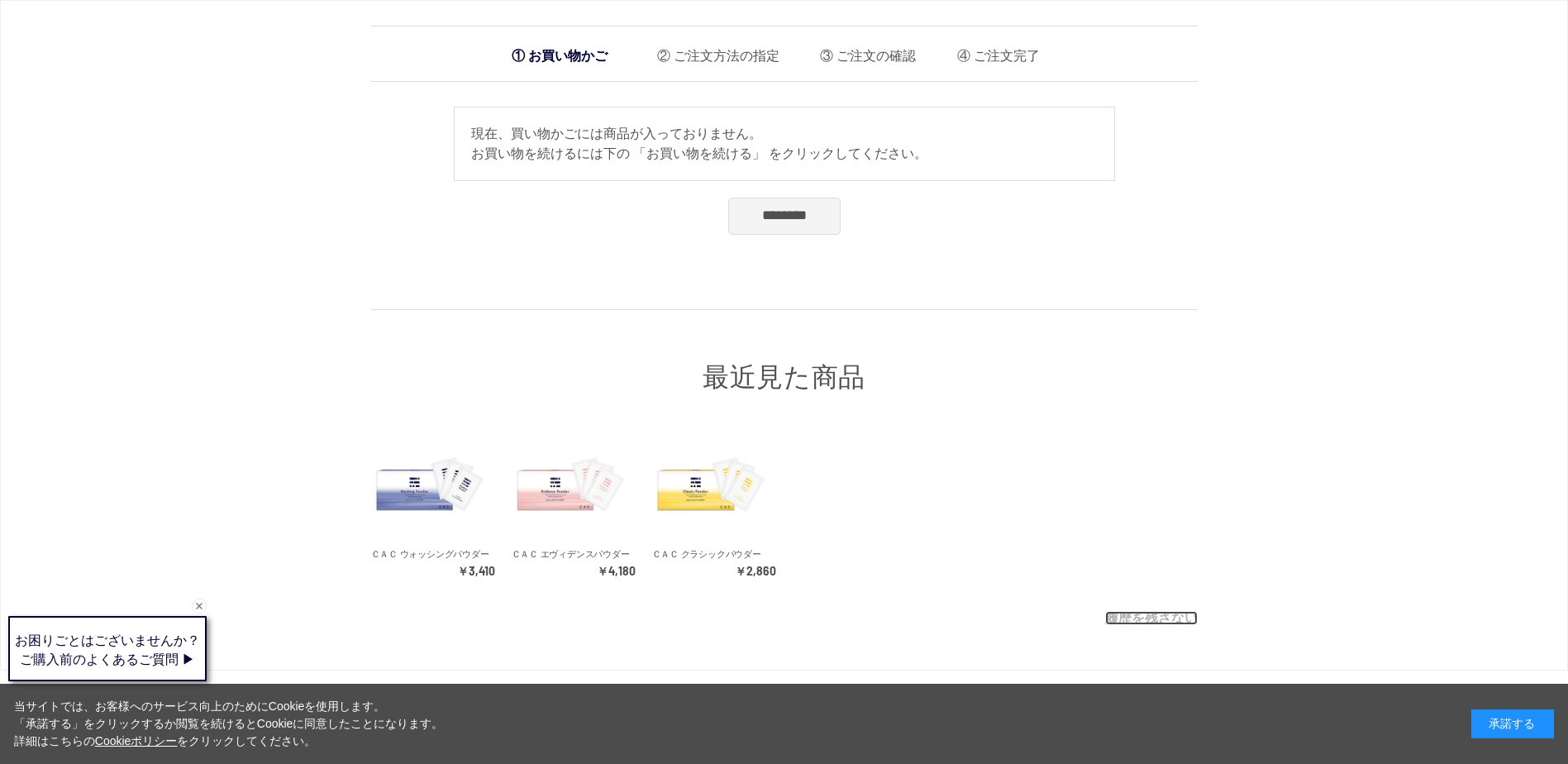
click at [1151, 616] on link "履歴を残さない" at bounding box center [1152, 618] width 92 height 14
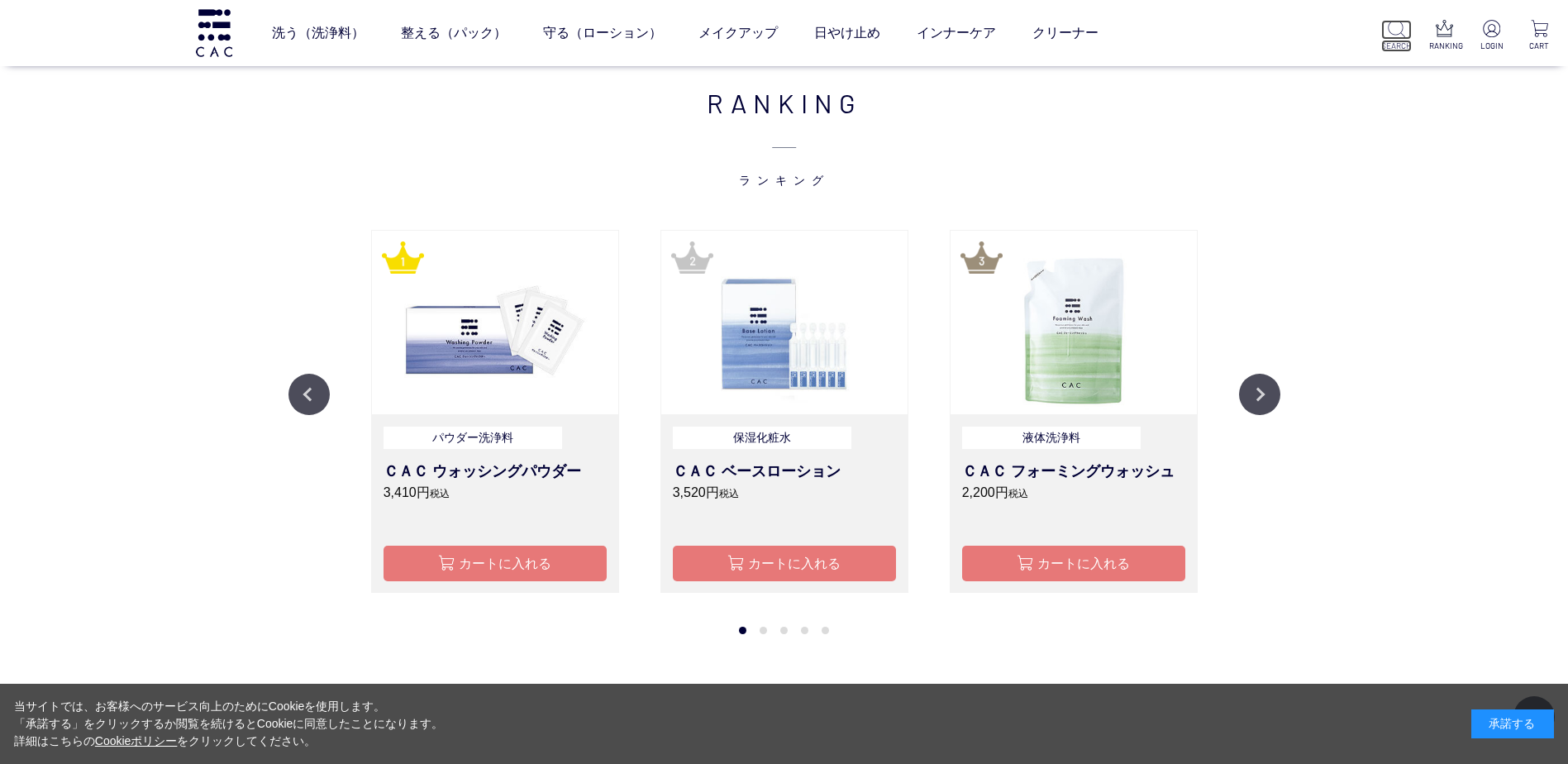
click at [1398, 26] on img at bounding box center [1397, 29] width 17 height 17
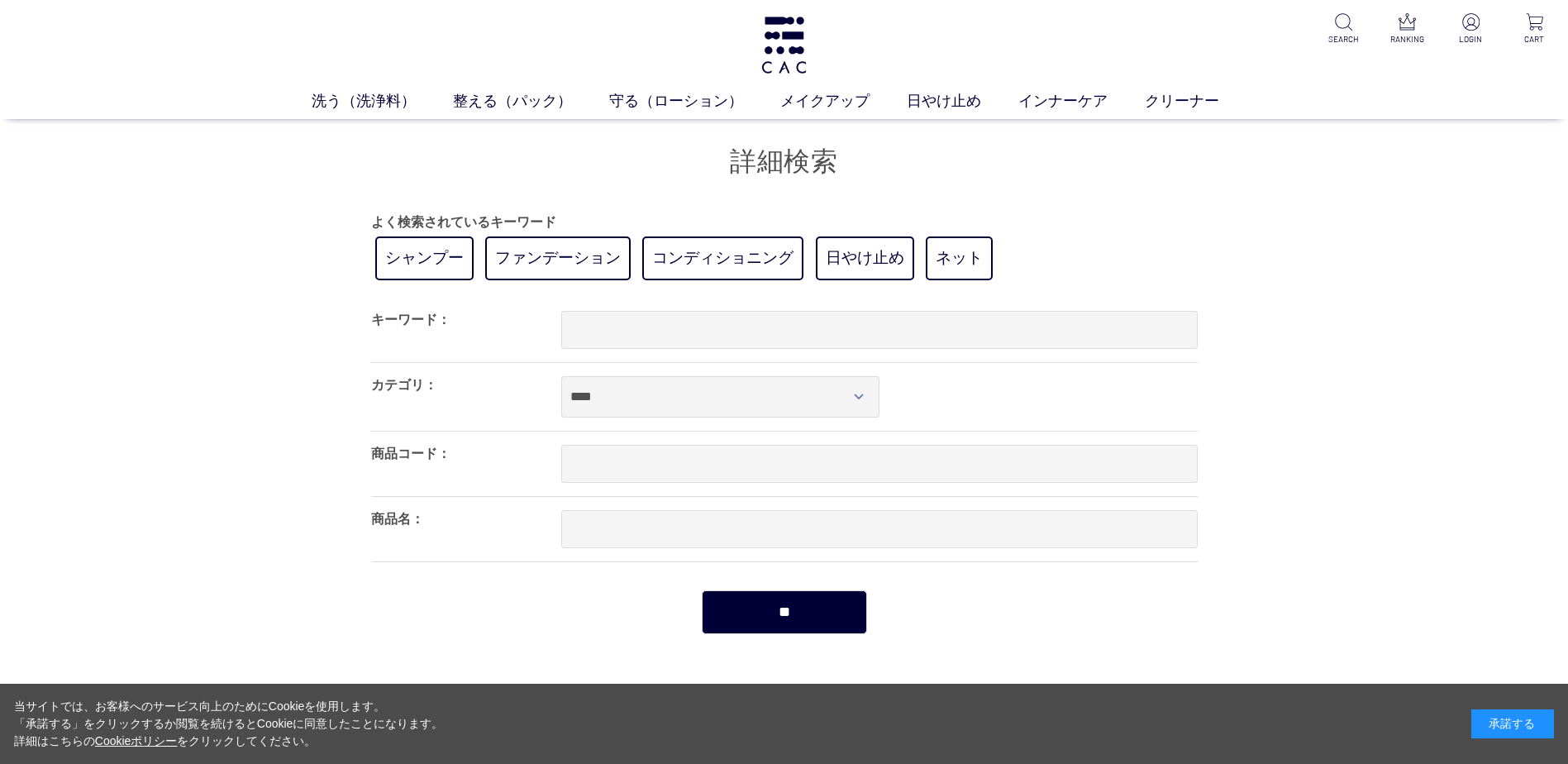
drag, startPoint x: 1300, startPoint y: 95, endPoint x: 1237, endPoint y: 193, distance: 116.5
click at [1237, 193] on div "買い物かご 買い物かご内の商品 買い物かごは空です... カテゴリから探す 商品一覧 ジャンルから探す 限定品 詳細検索 よく検索されているキーワード シャン…" at bounding box center [784, 377] width 1568 height 514
click at [1470, 20] on img at bounding box center [1472, 22] width 17 height 17
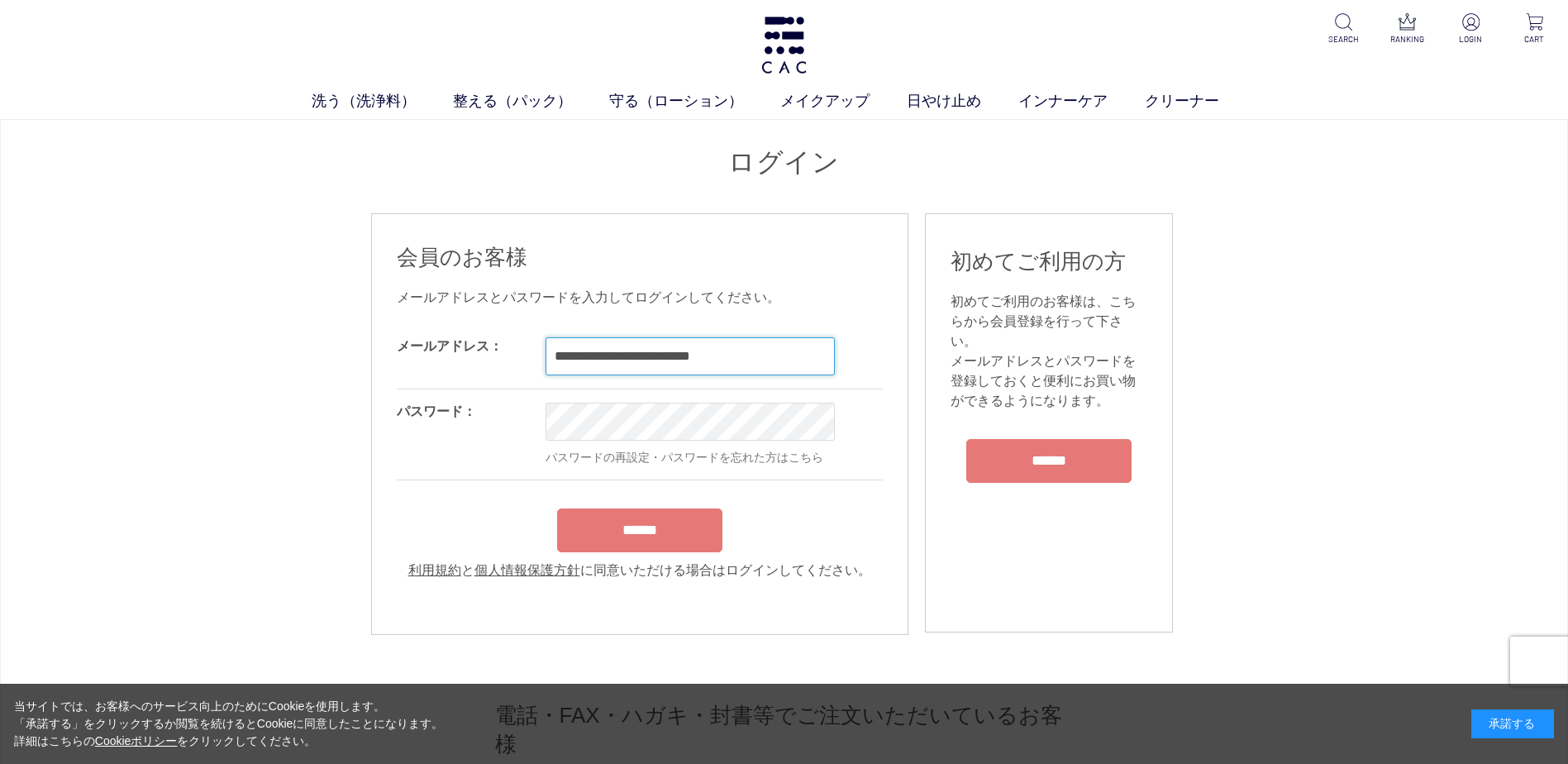
type input "**********"
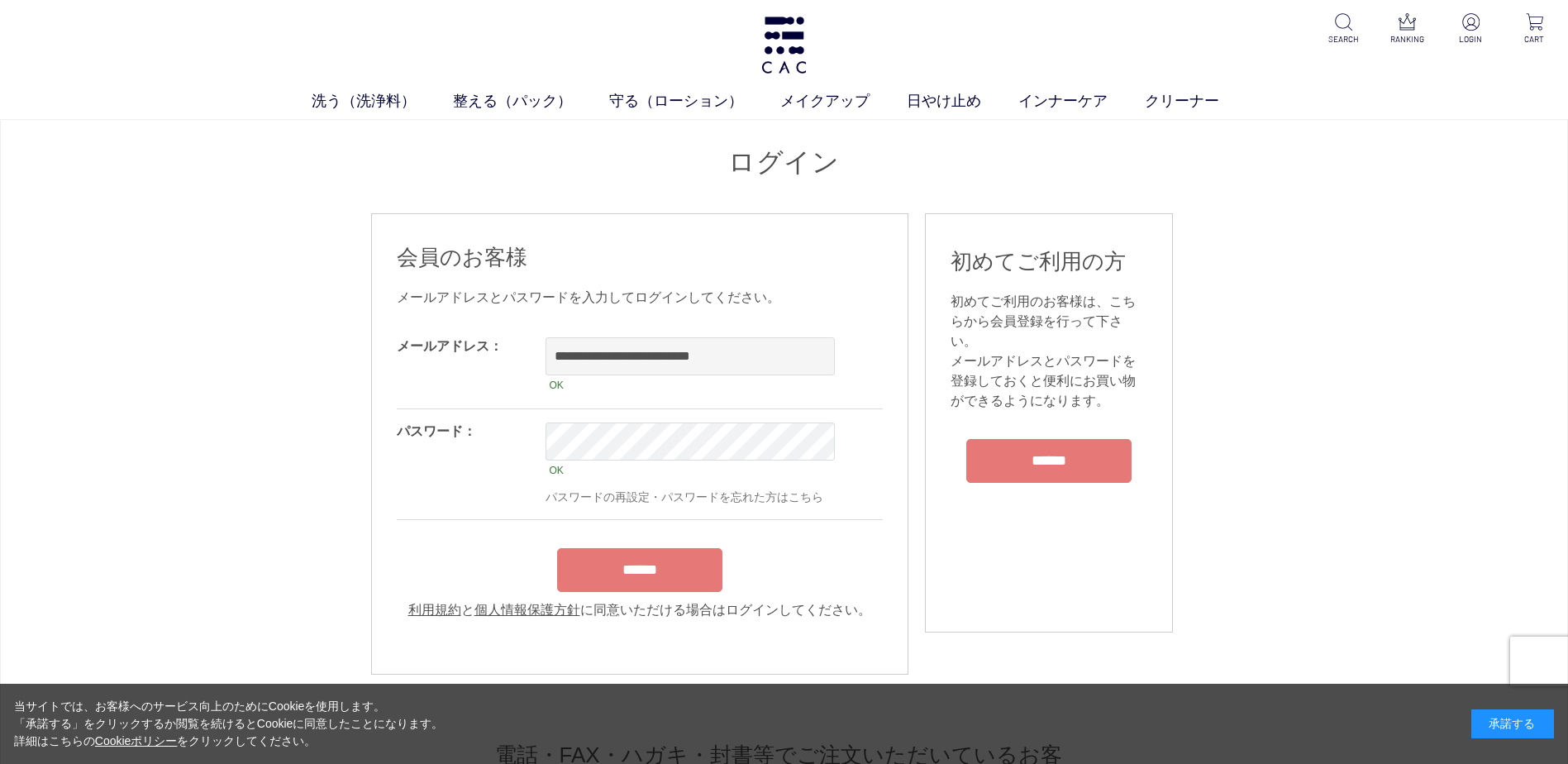
click at [628, 555] on div "******" at bounding box center [640, 566] width 486 height 52
click at [657, 588] on input "******" at bounding box center [640, 569] width 166 height 43
click at [641, 578] on input "******" at bounding box center [640, 569] width 166 height 43
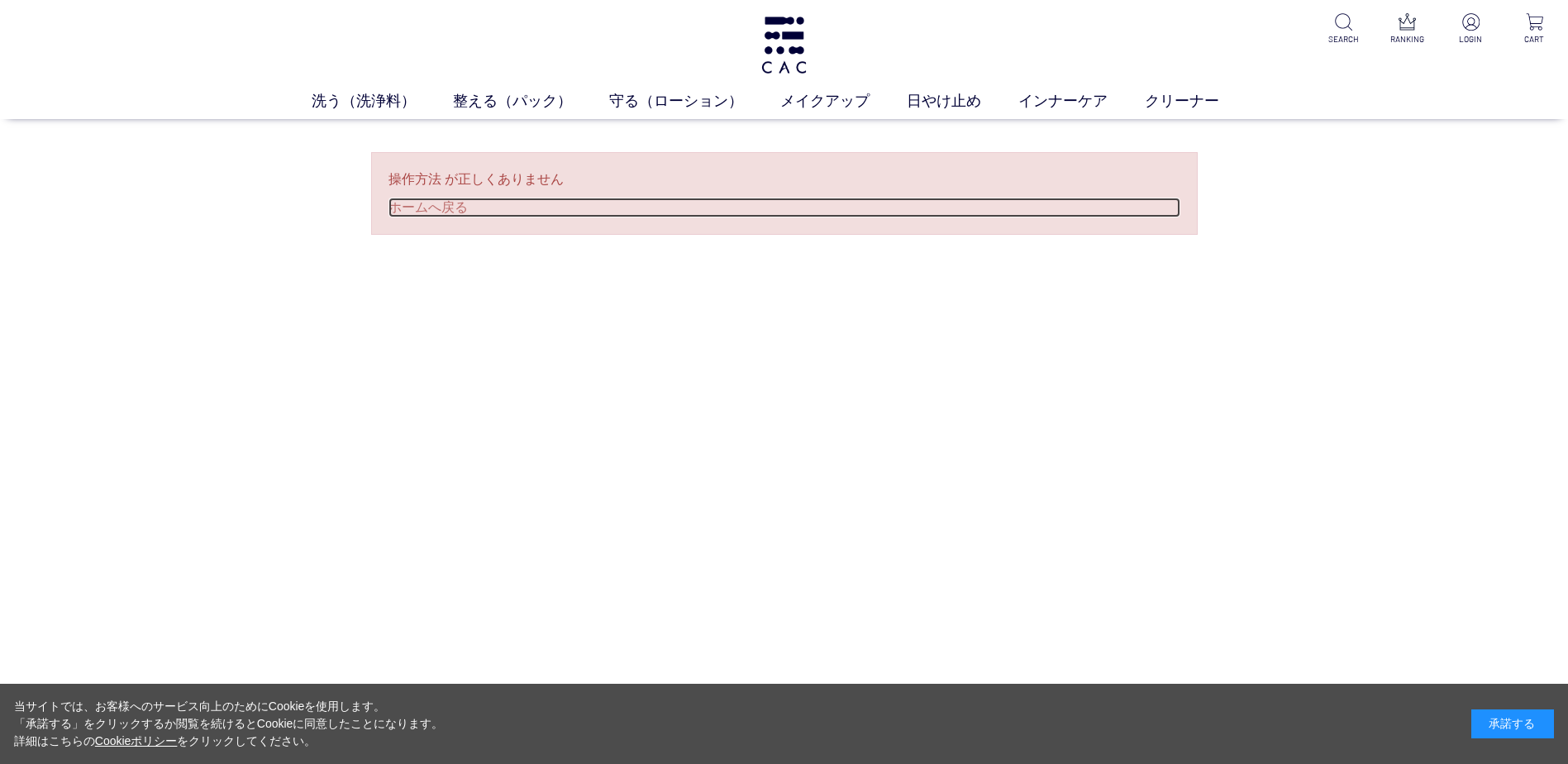
click at [430, 211] on link "ホームへ戻る" at bounding box center [784, 207] width 792 height 20
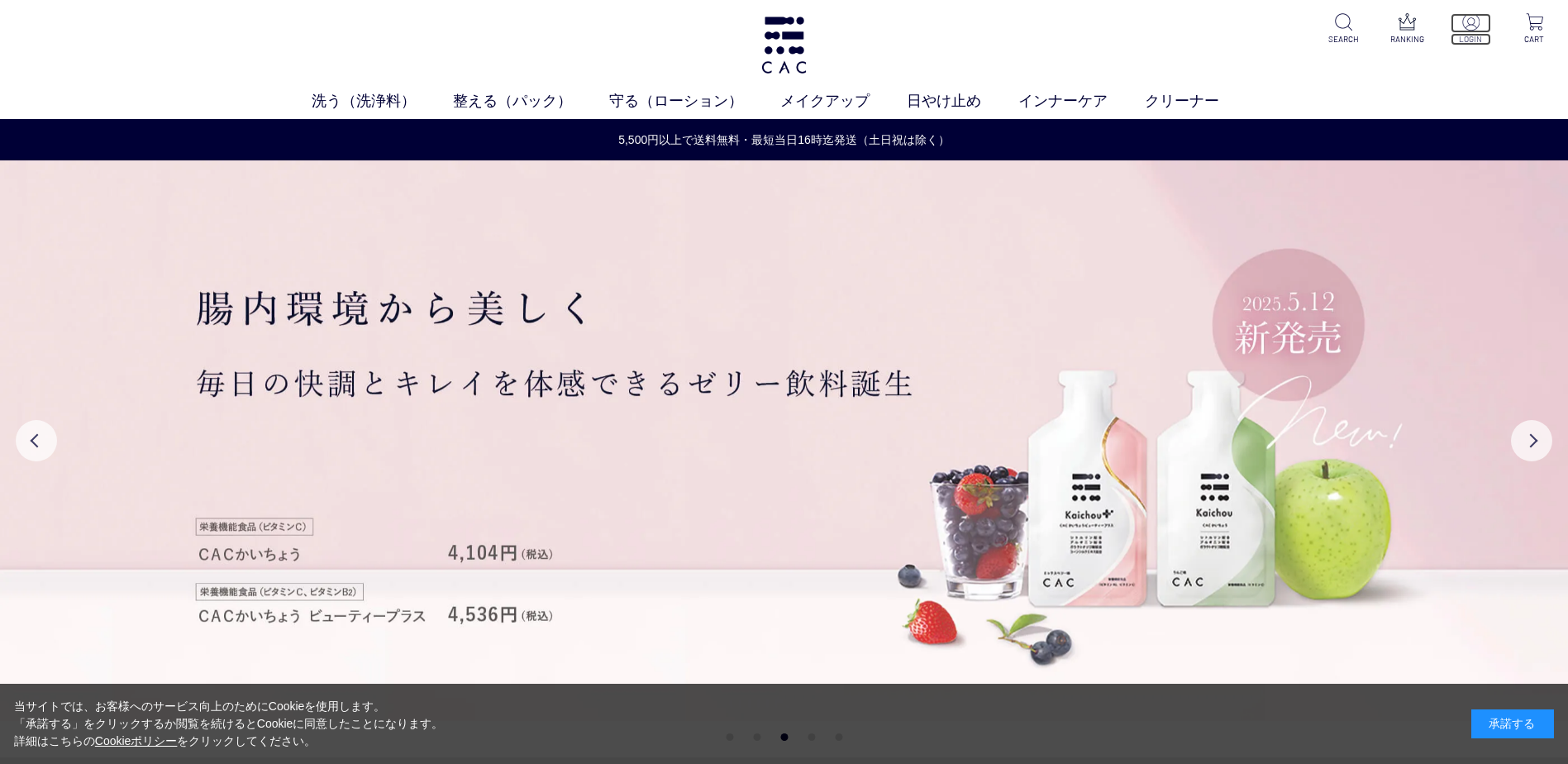
click at [1471, 19] on img at bounding box center [1472, 22] width 17 height 17
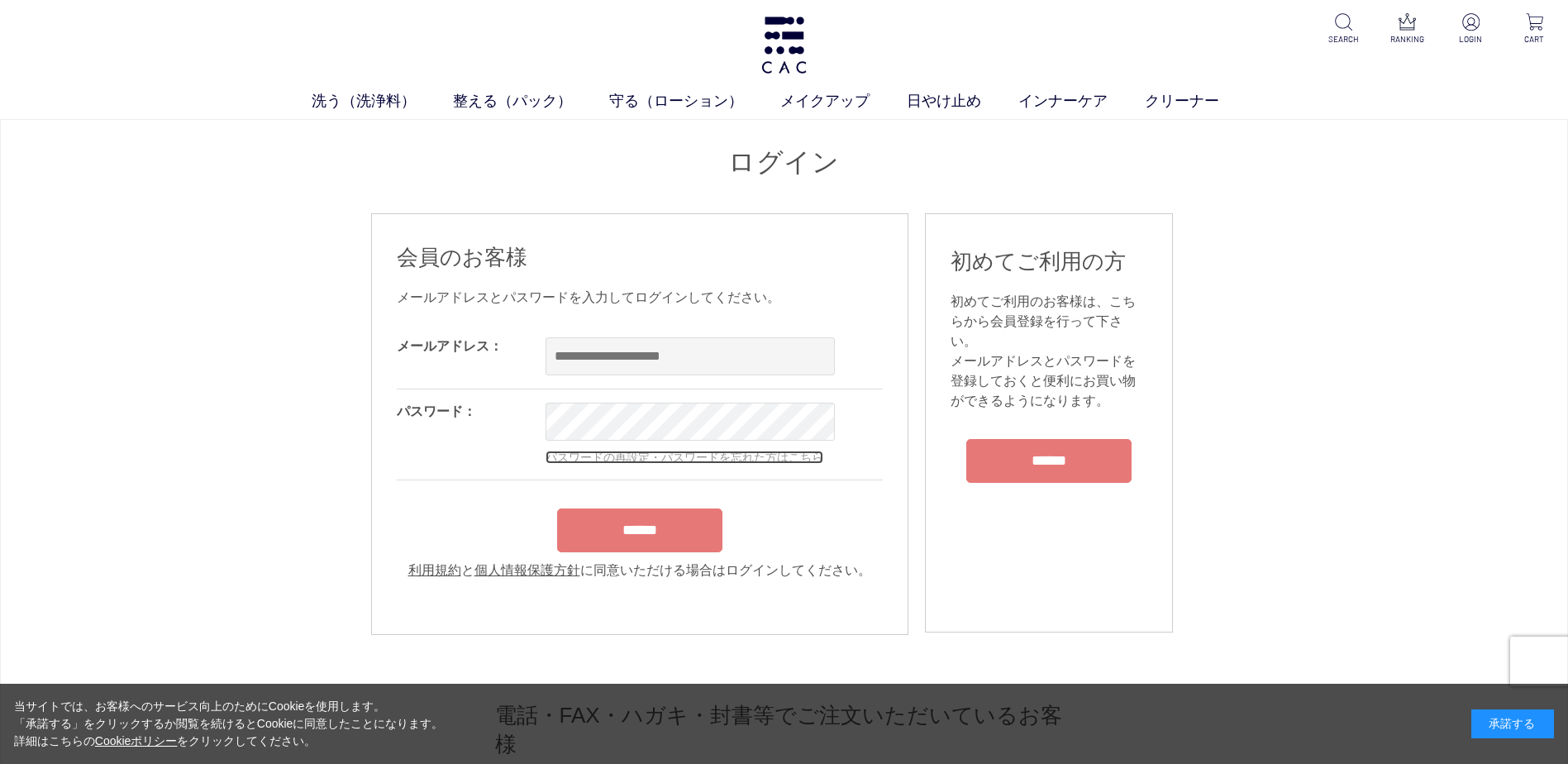
click at [634, 455] on link "パスワードの再設定・パスワードを忘れた方はこちら" at bounding box center [685, 458] width 277 height 13
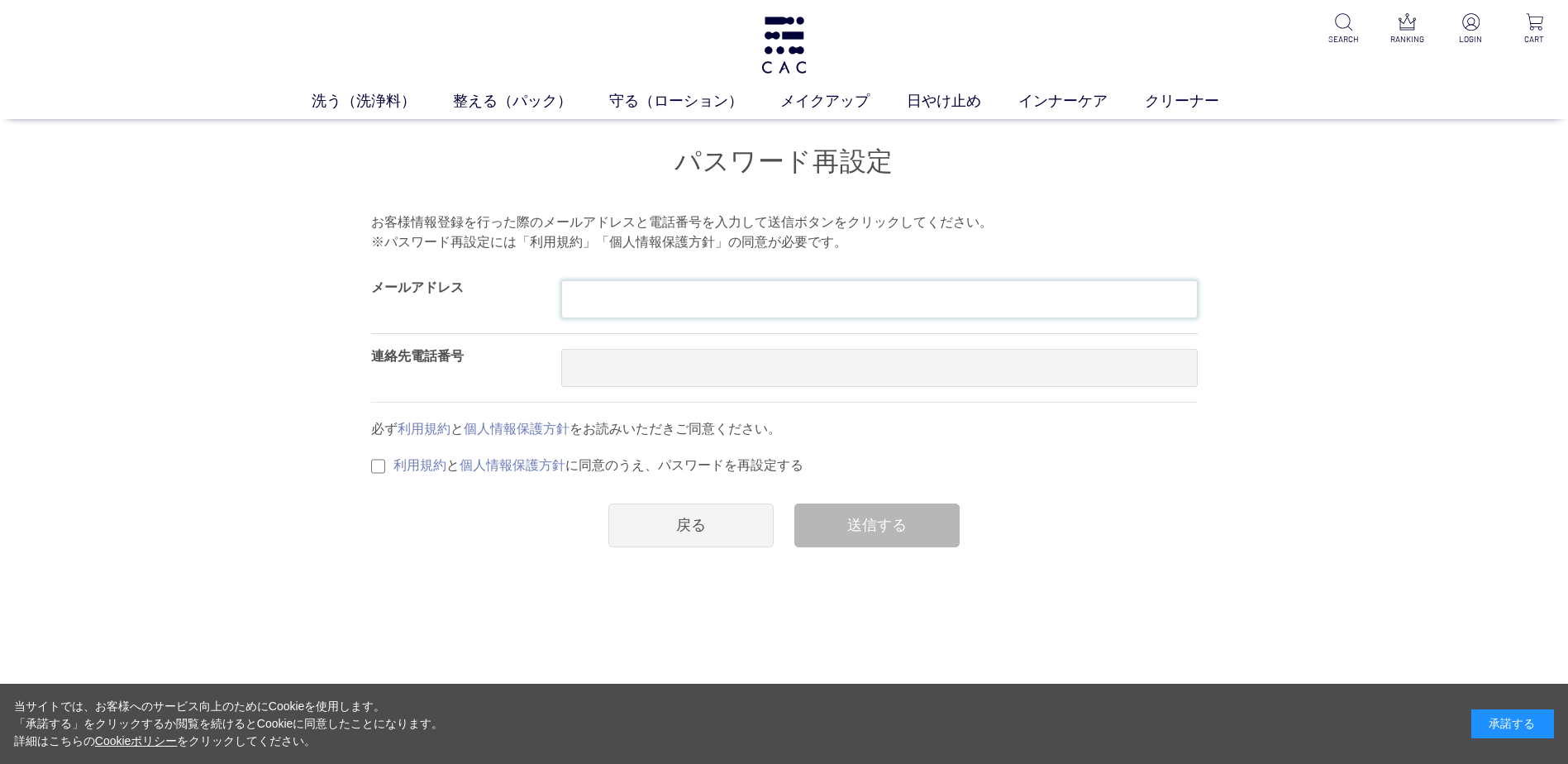
click at [584, 303] on input "text" at bounding box center [879, 299] width 637 height 38
type input "*"
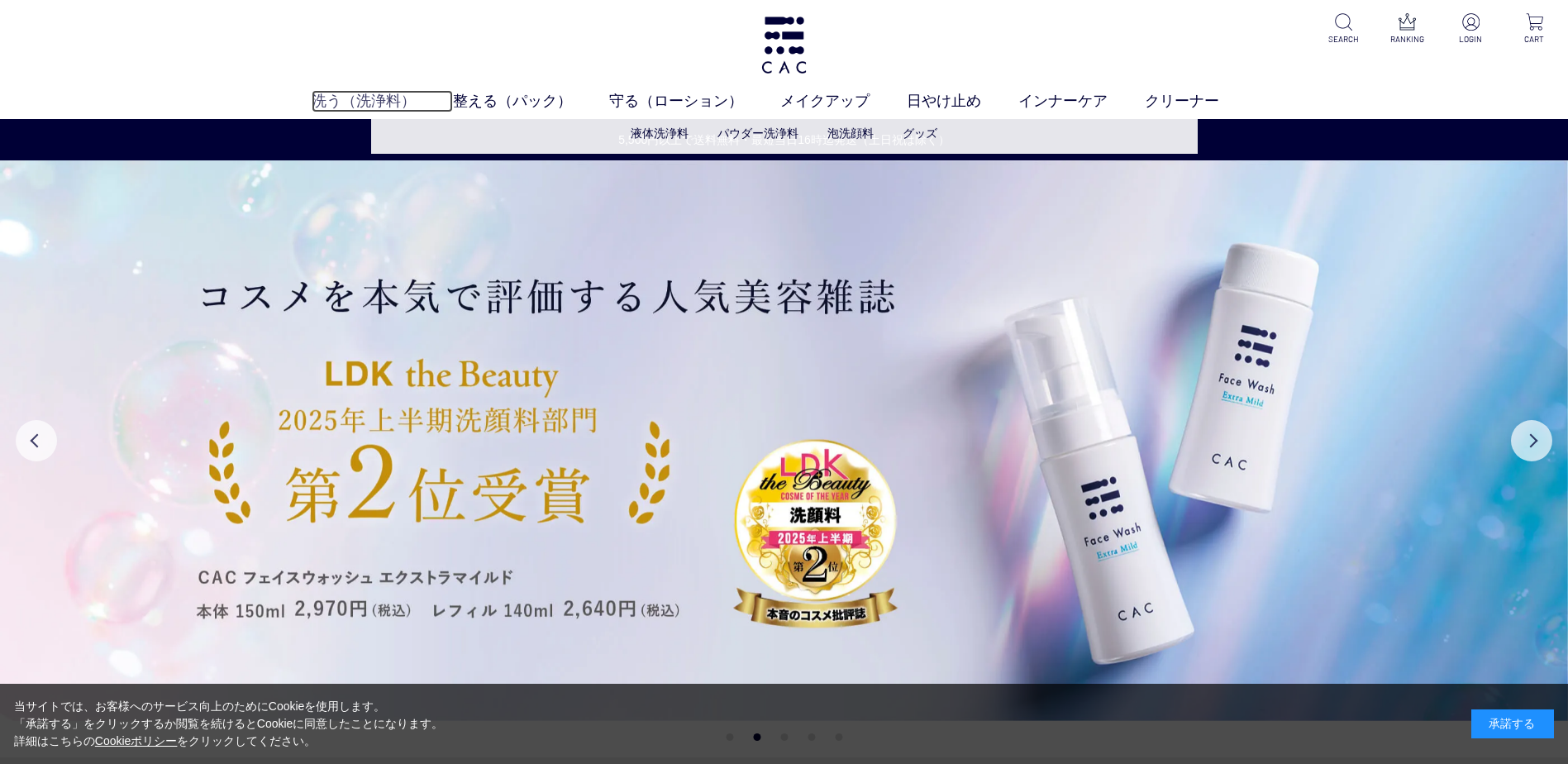
click at [373, 93] on link "洗う（洗浄料）" at bounding box center [382, 101] width 142 height 22
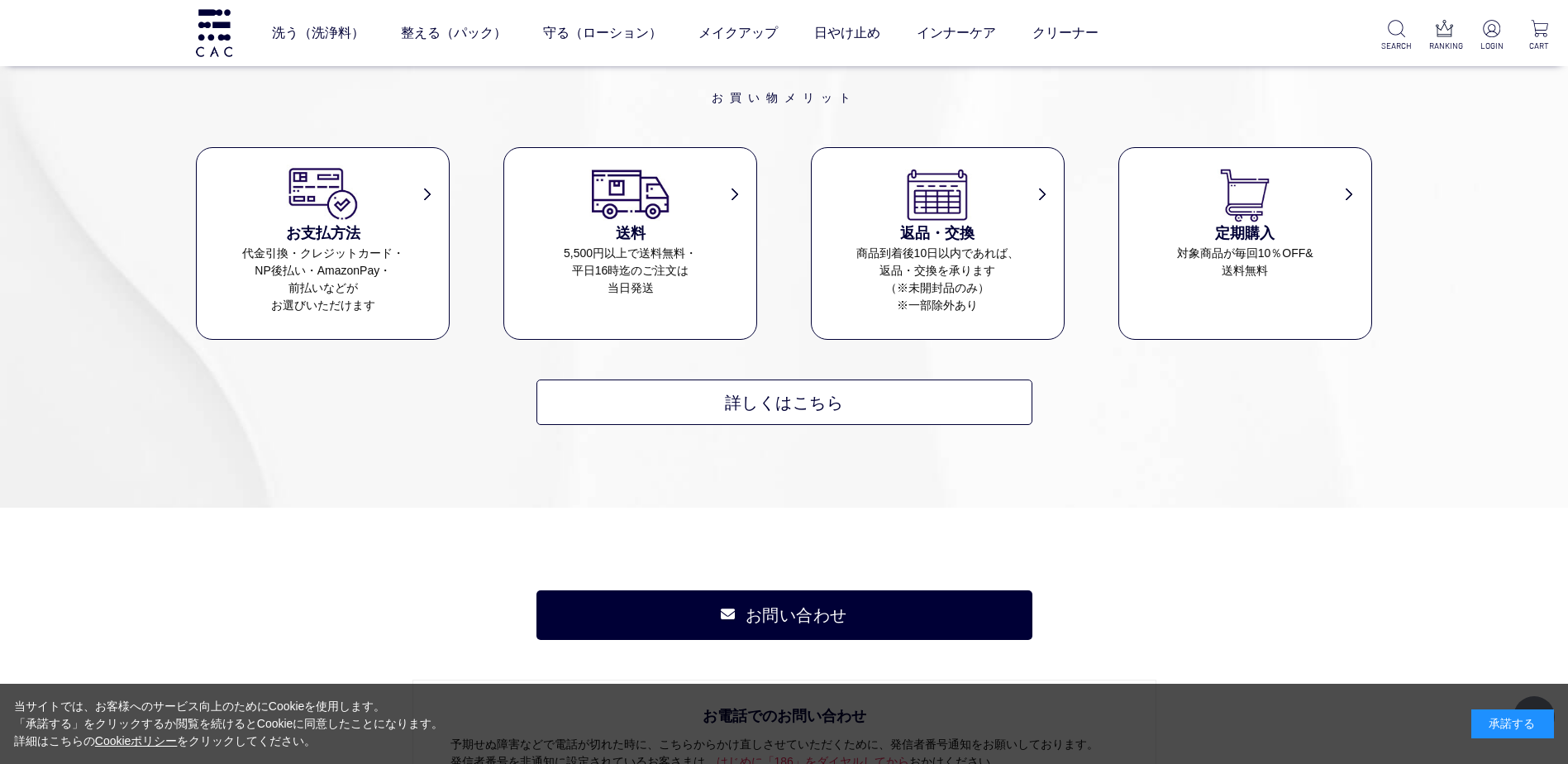
scroll to position [2068, 0]
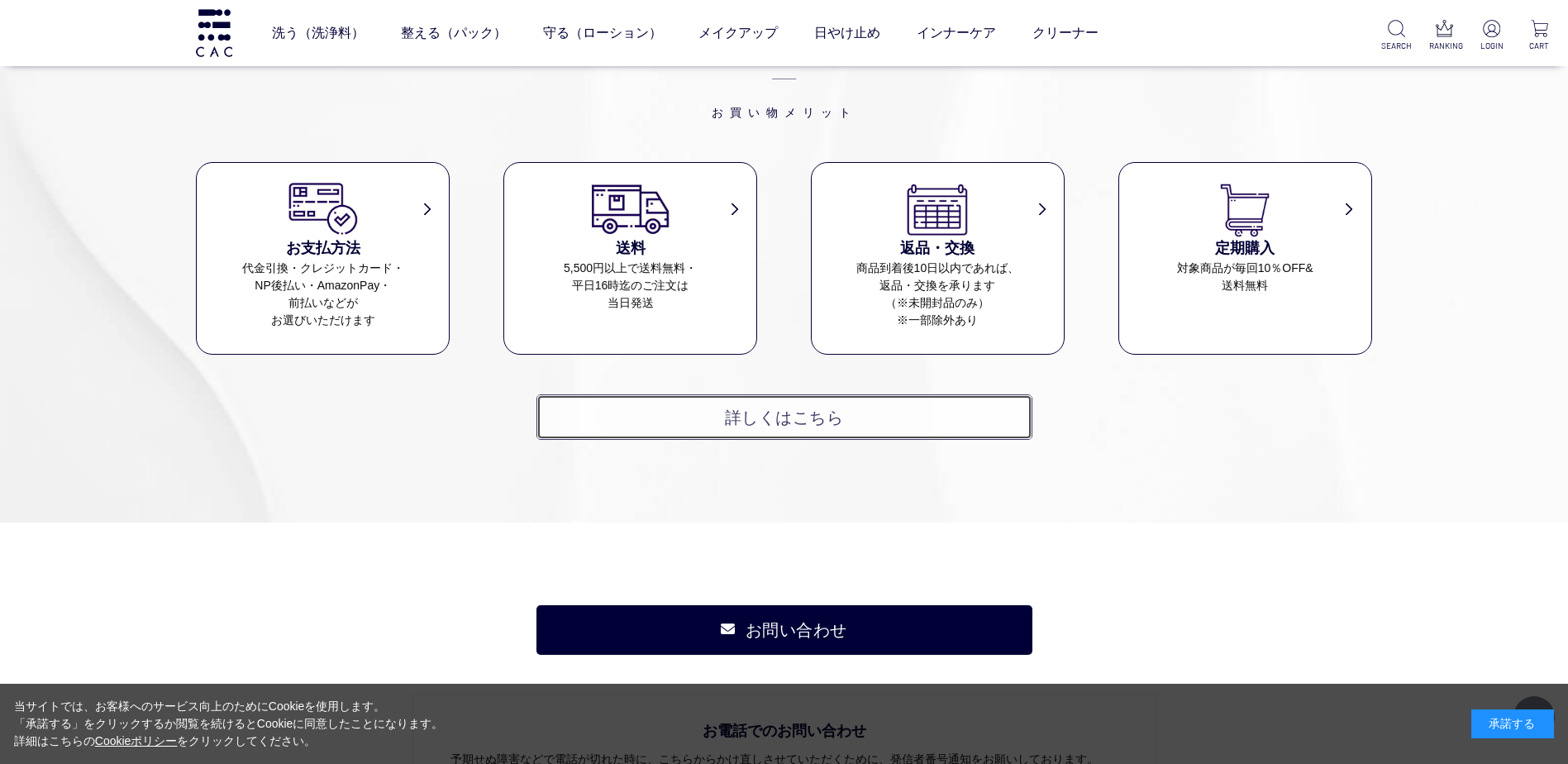
click at [785, 423] on link "詳しくはこちら" at bounding box center [784, 416] width 496 height 45
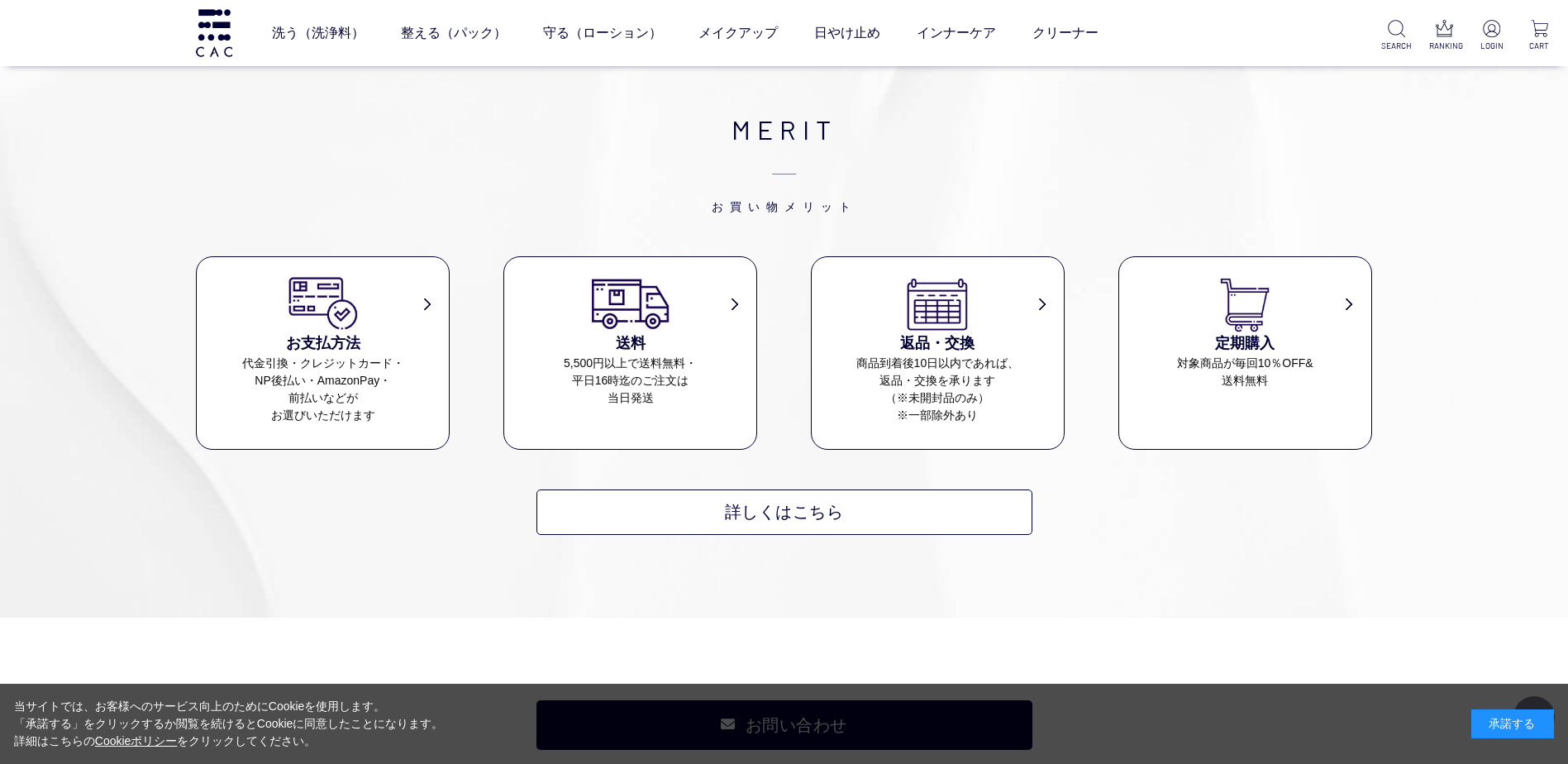
scroll to position [895, 0]
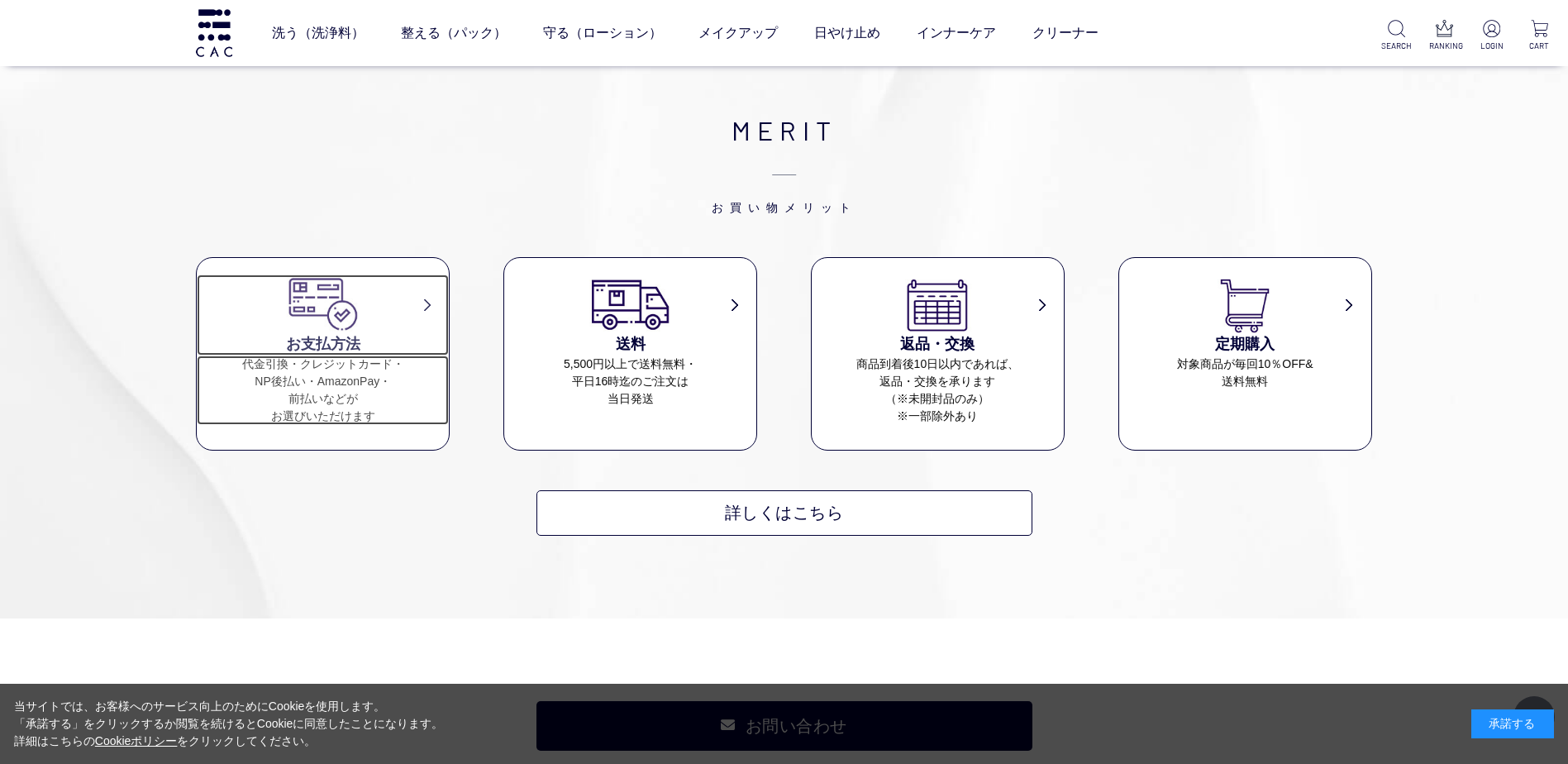
click at [317, 377] on dd "代金引換・クレジットカード・ NP後払い・AmazonPay・ 前払いなどが お選びいただけます" at bounding box center [323, 390] width 252 height 69
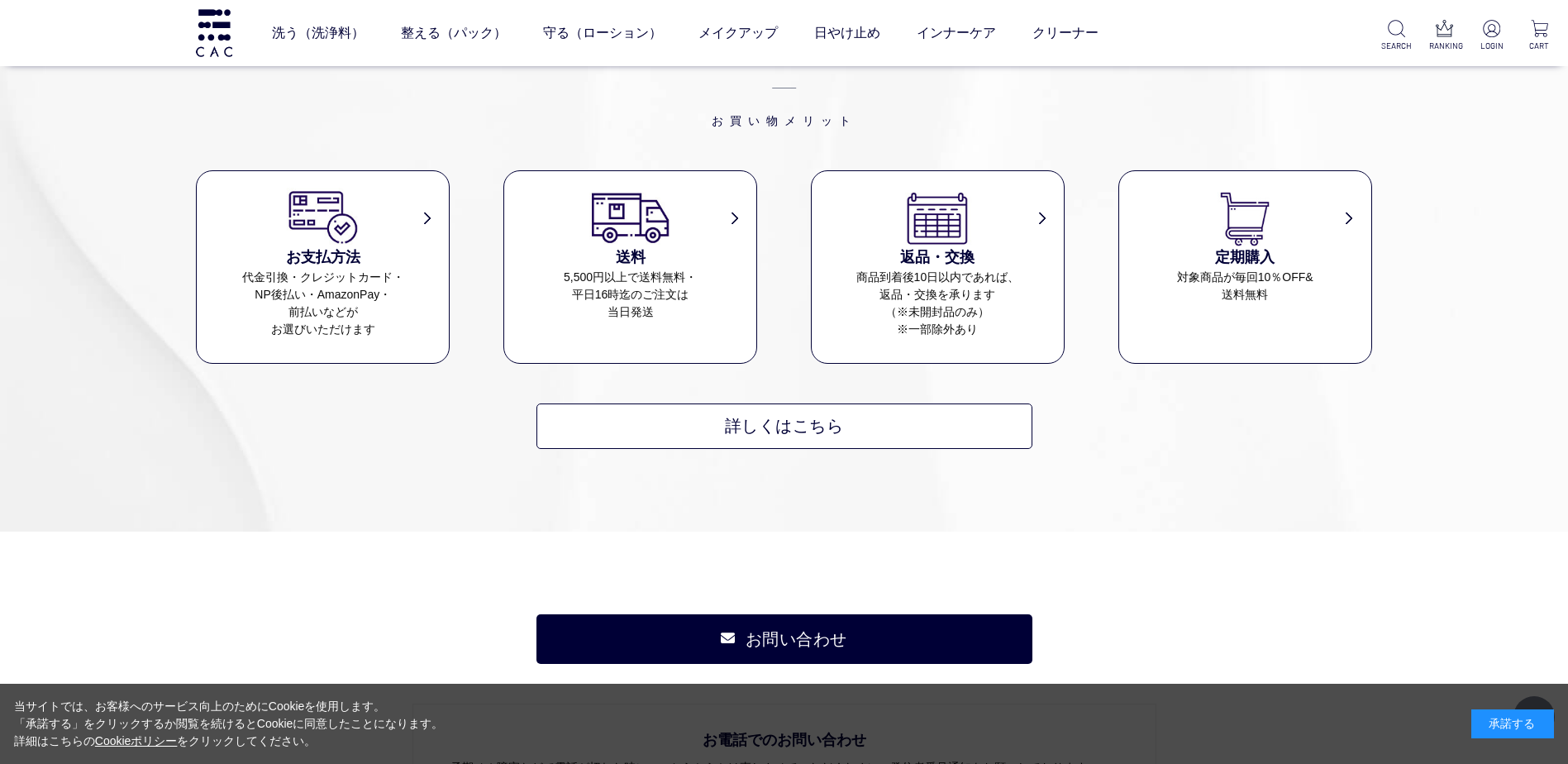
scroll to position [11525, 0]
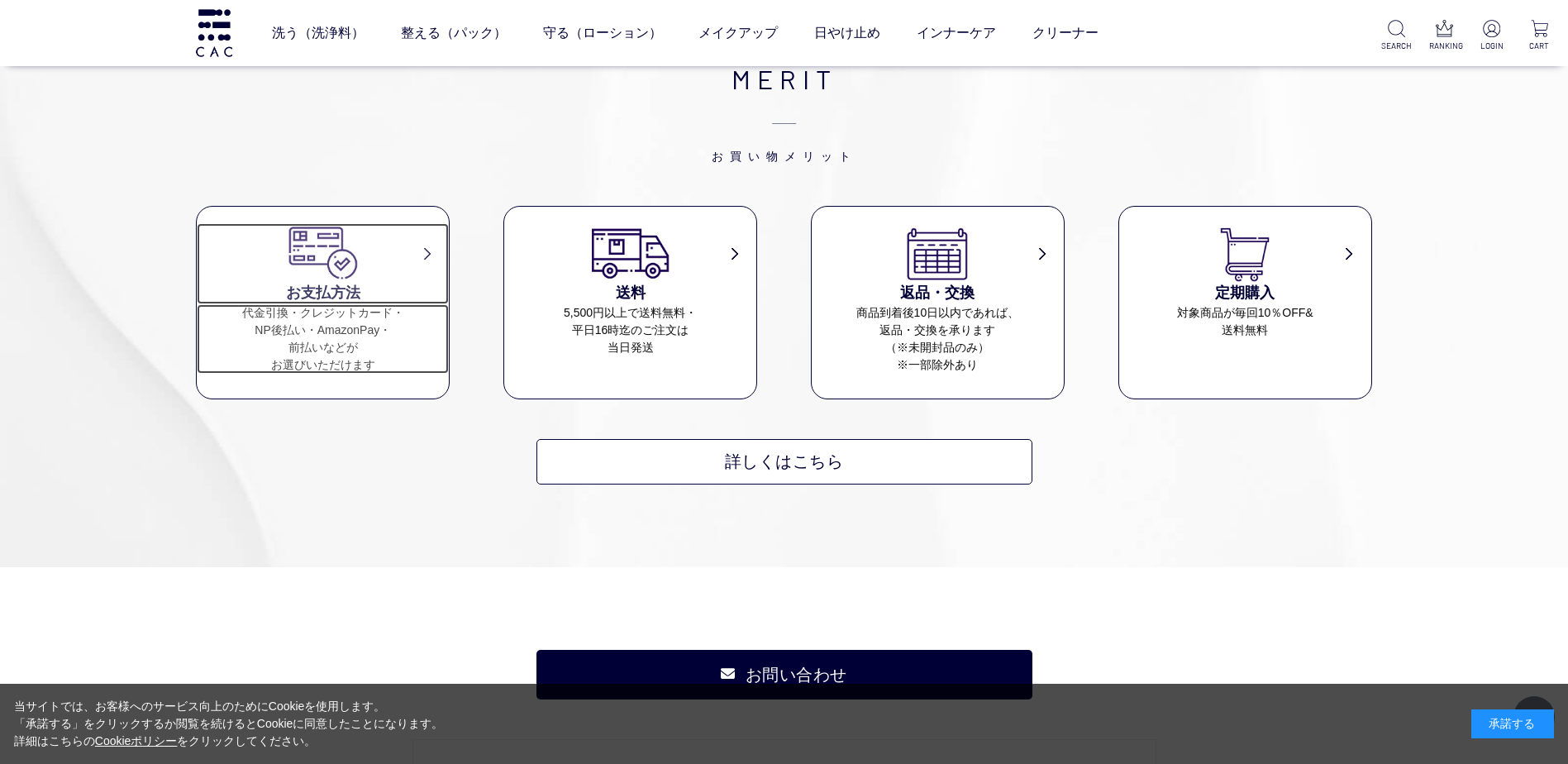
click at [360, 306] on dd "代金引換・クレジットカード・ NP後払い・AmazonPay・ 前払いなどが お選びいただけます" at bounding box center [323, 339] width 252 height 69
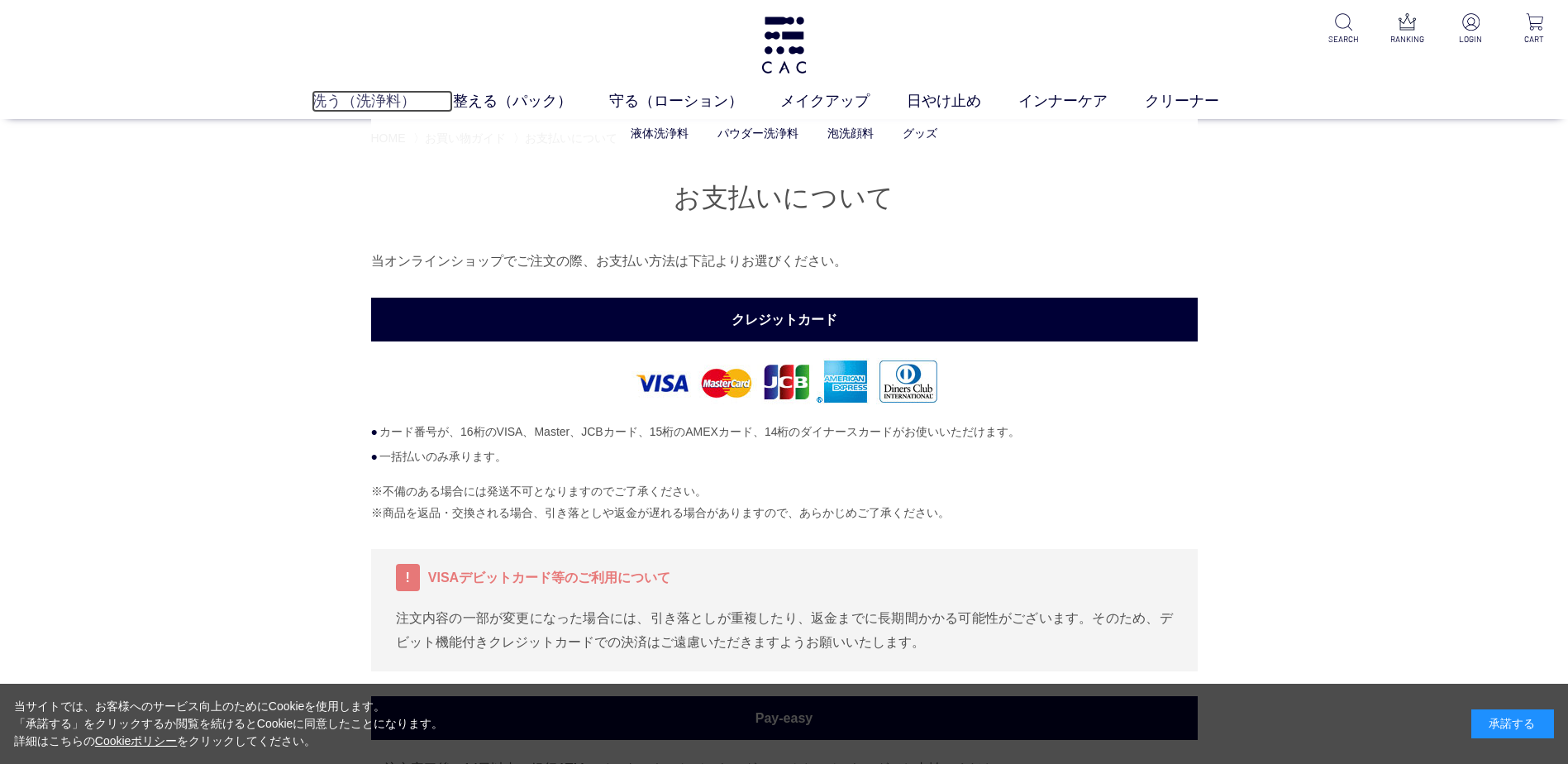
click at [360, 97] on link "洗う（洗浄料）" at bounding box center [382, 101] width 142 height 22
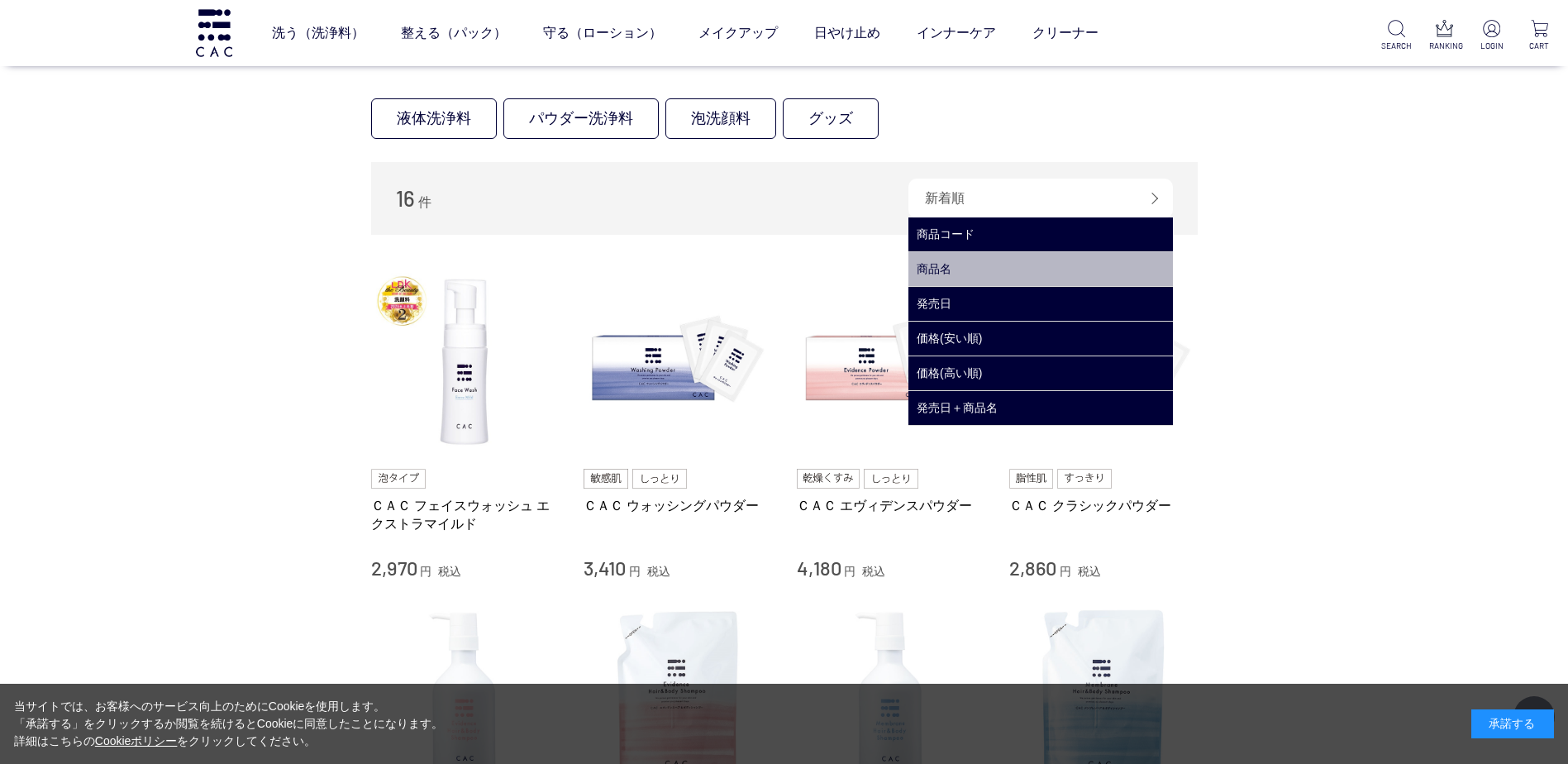
scroll to position [166, 0]
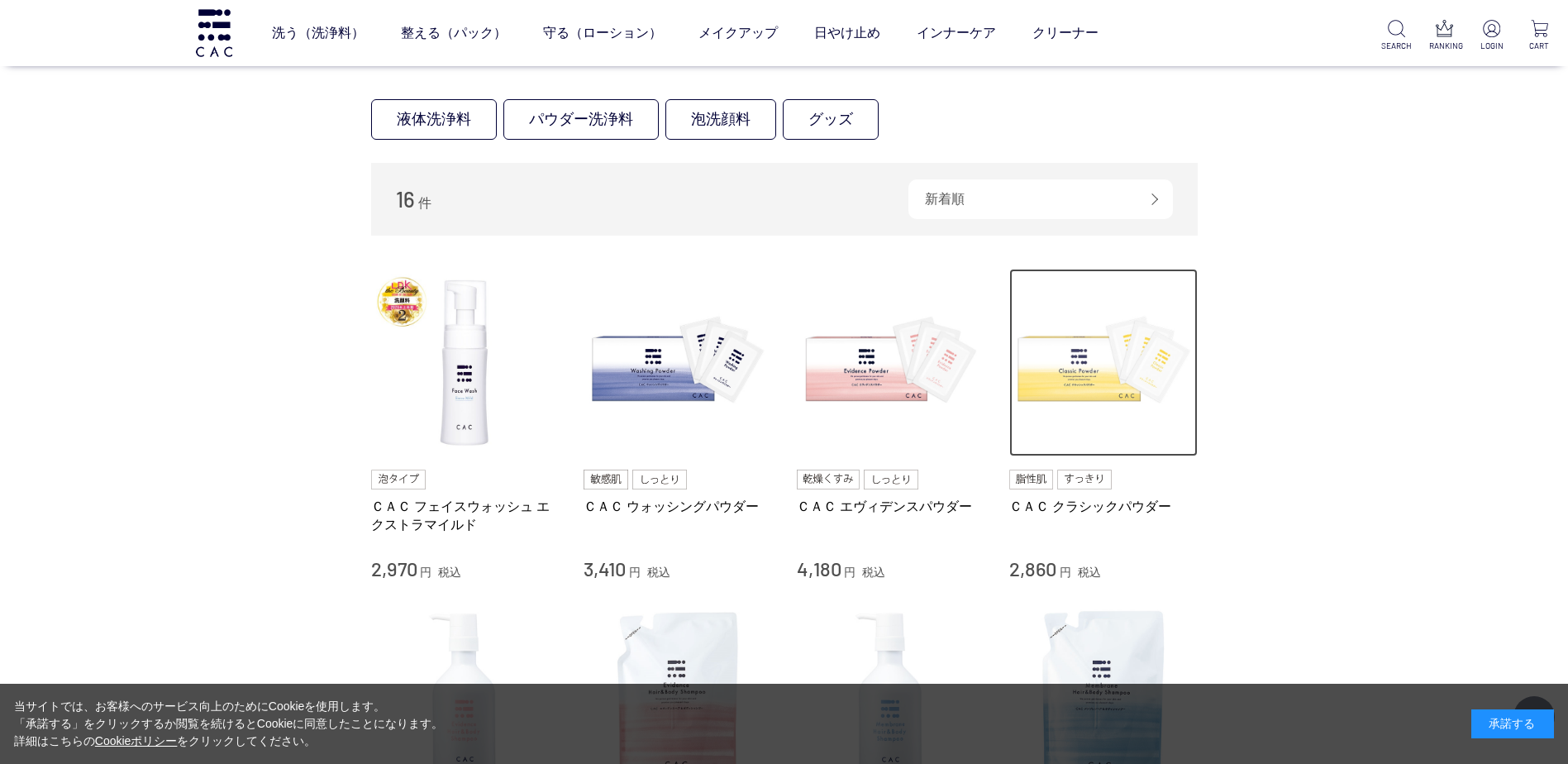
click at [1077, 371] on img at bounding box center [1104, 363] width 189 height 189
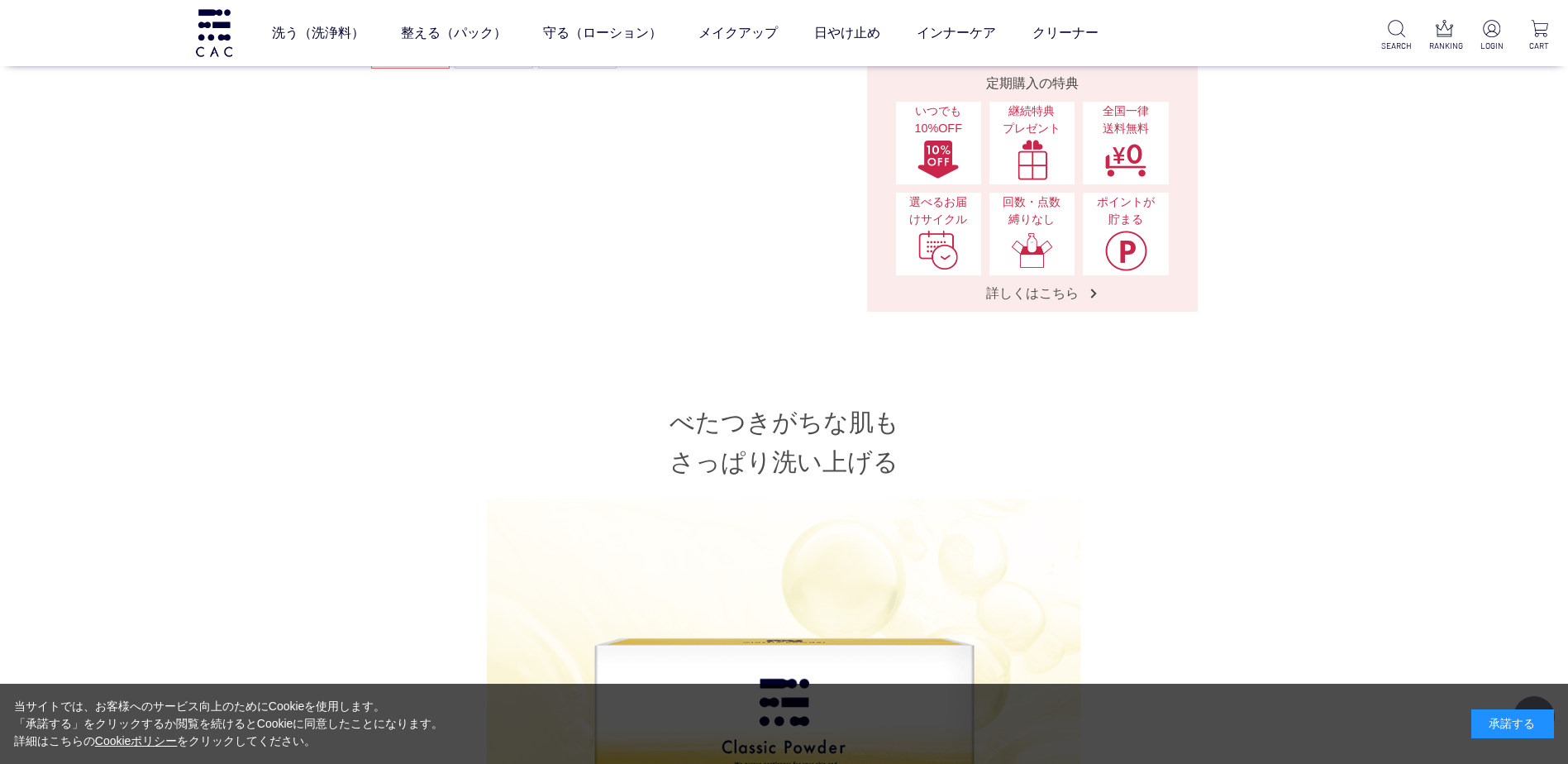
scroll to position [40, 0]
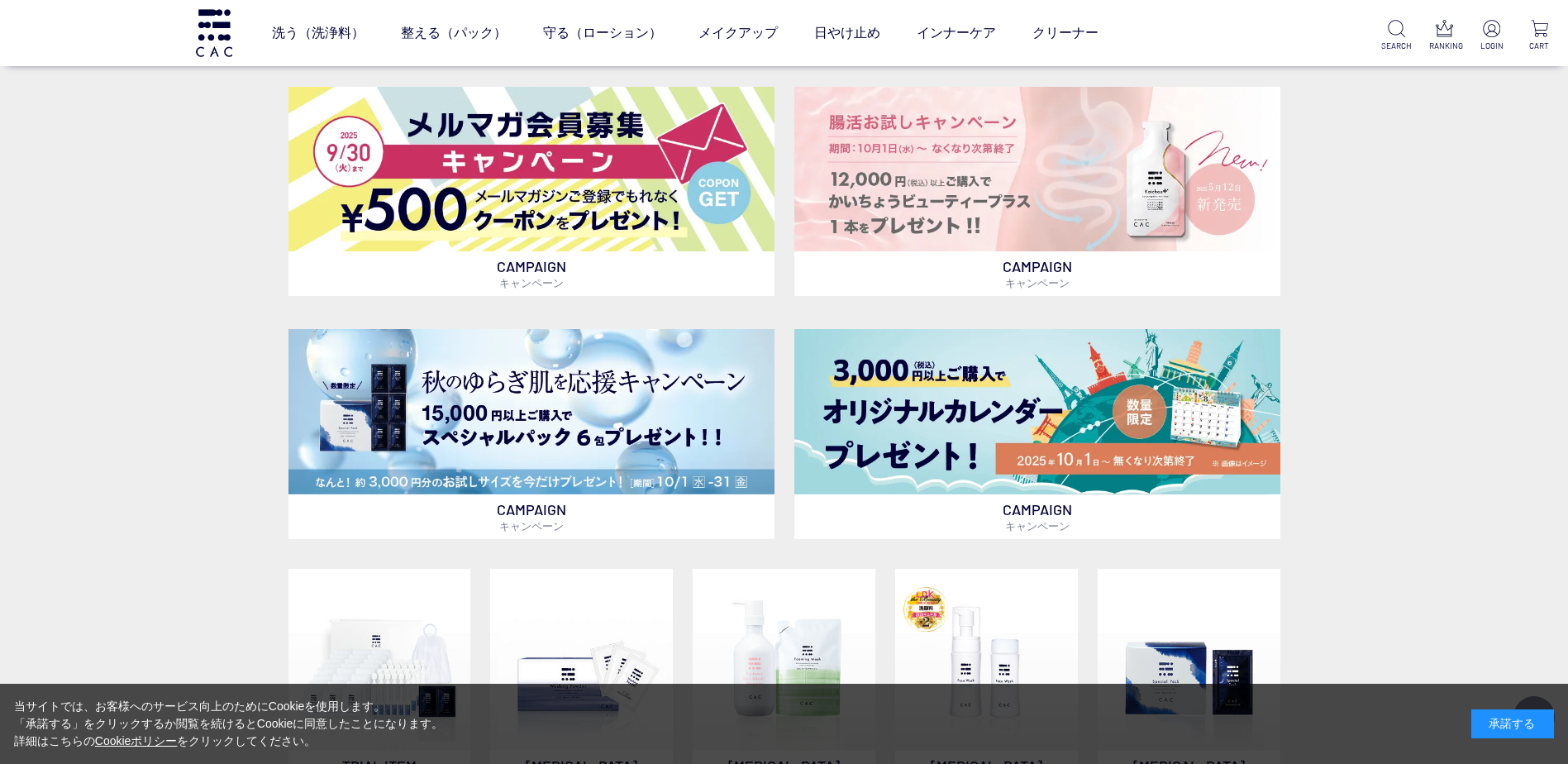
scroll to position [909, 0]
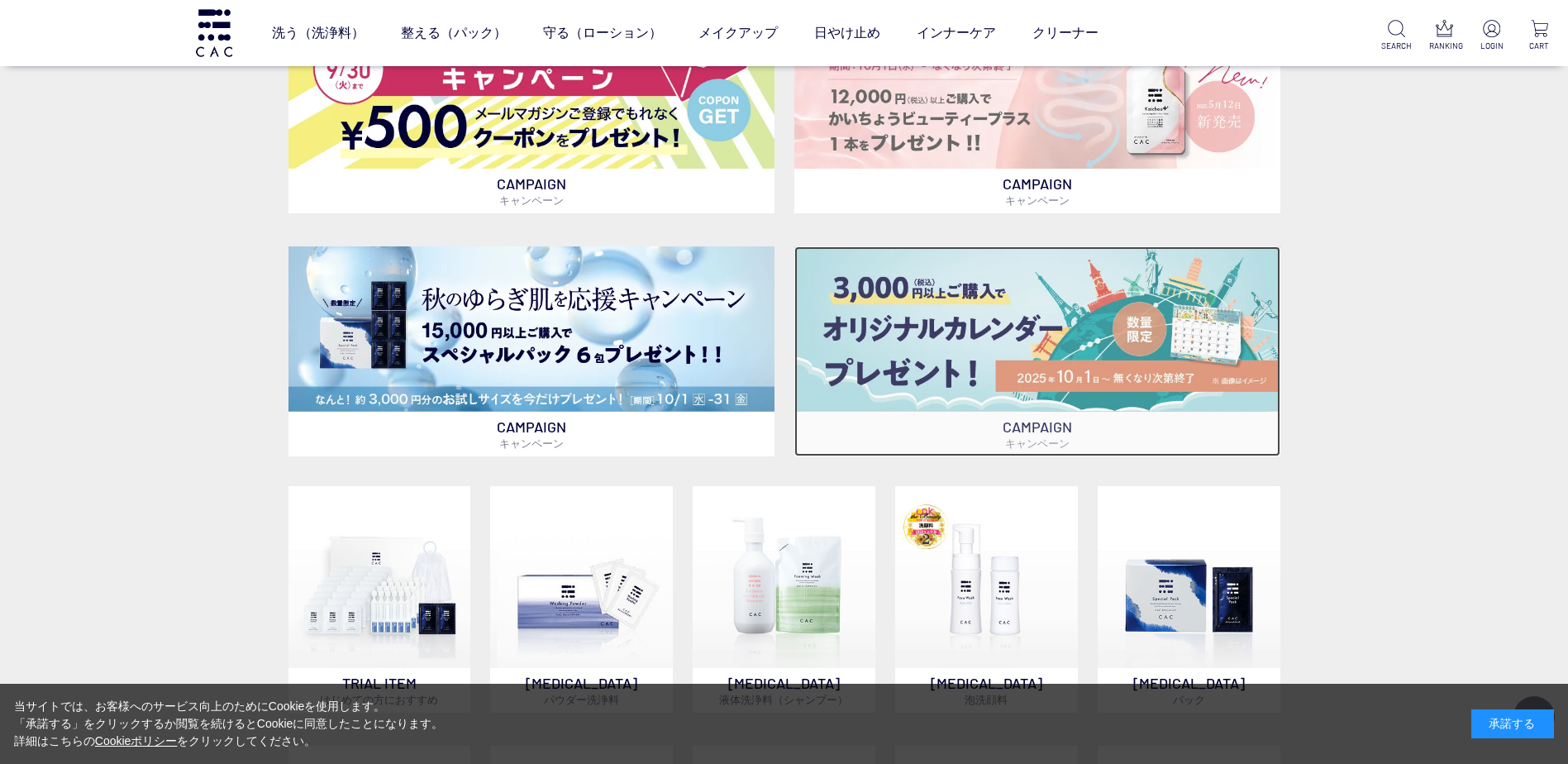
click at [1082, 308] on img at bounding box center [1037, 329] width 486 height 165
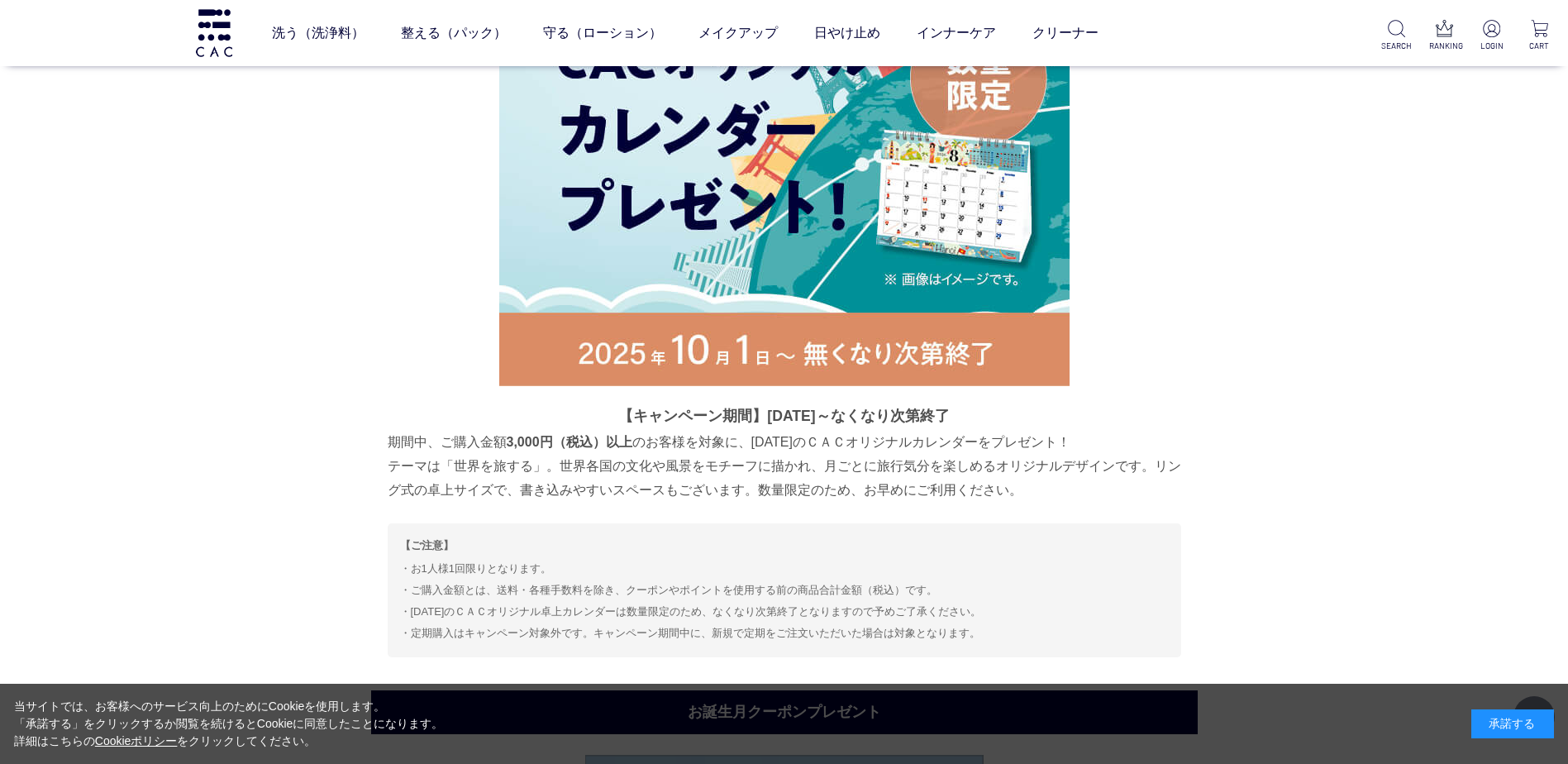
scroll to position [8011, 0]
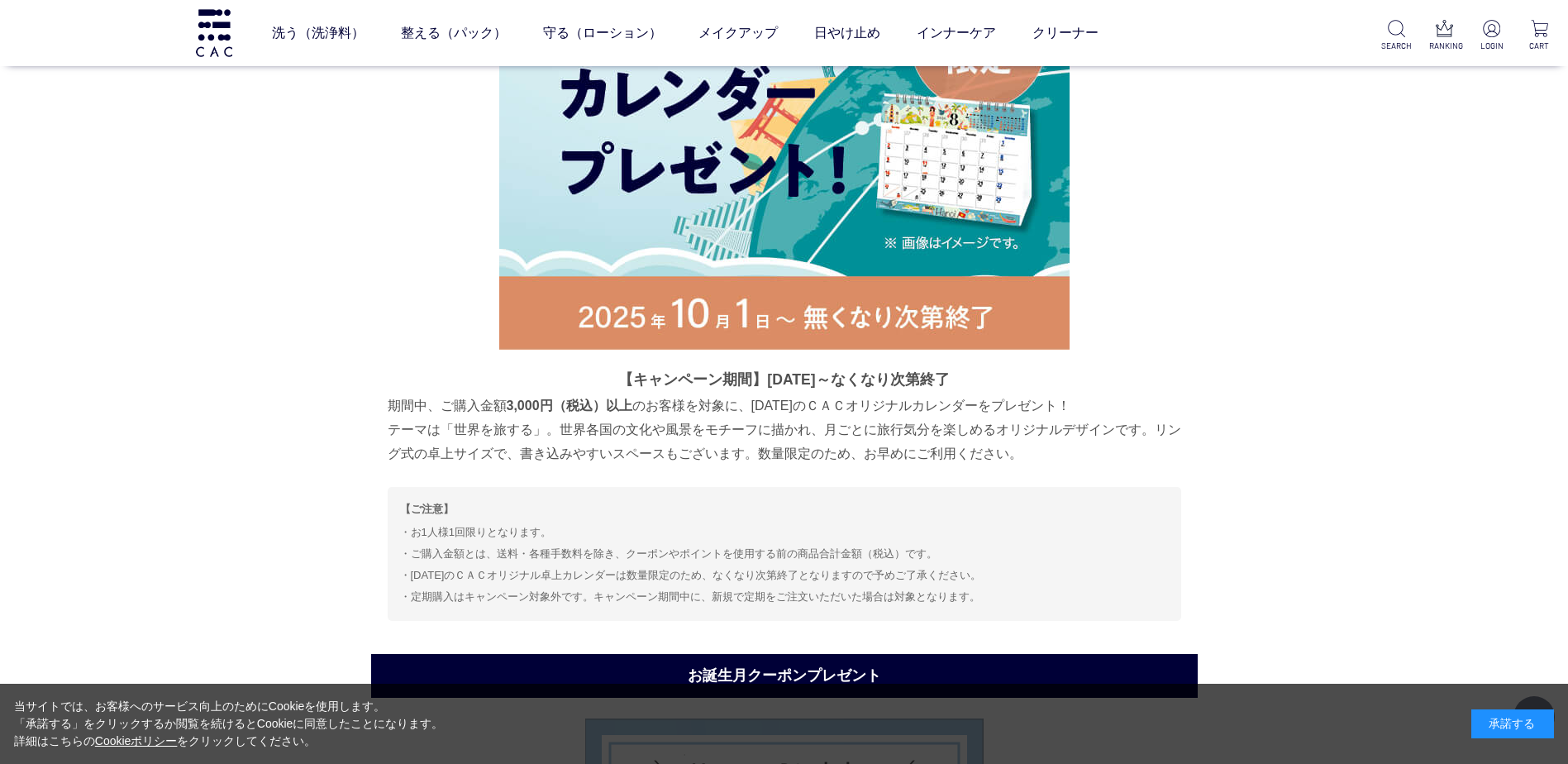
click at [400, 333] on div "【キャンペーン期間】[DATE]～なくなり次第終了 期間中、ご購入金額 3,000円（税込）以上 のお客様を対象に、[DATE]のＣＡＣオリジナルカレンダーを…" at bounding box center [785, 199] width 794 height 841
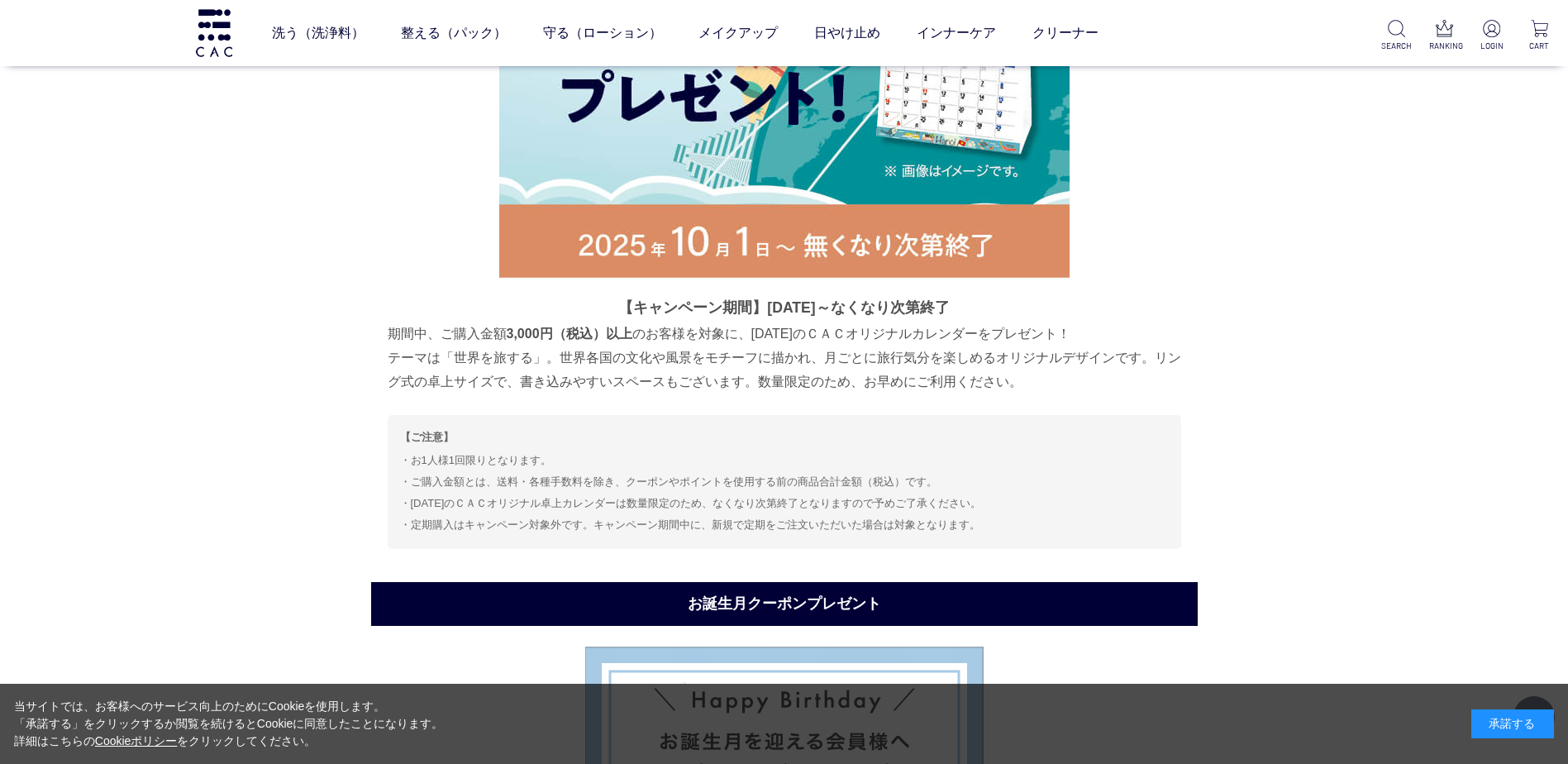
scroll to position [8104, 0]
